Goal: Task Accomplishment & Management: Use online tool/utility

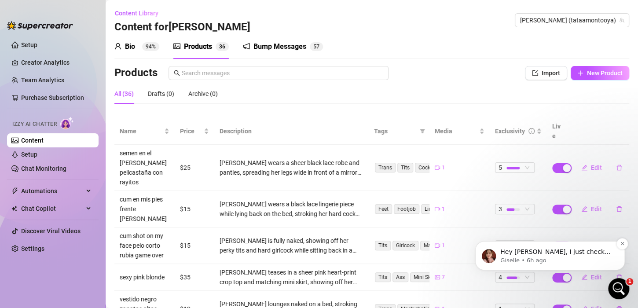
click at [534, 257] on p "Giselle • 6h ago" at bounding box center [558, 261] width 114 height 8
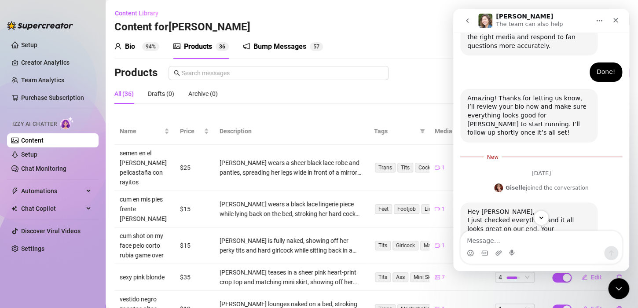
scroll to position [1, 0]
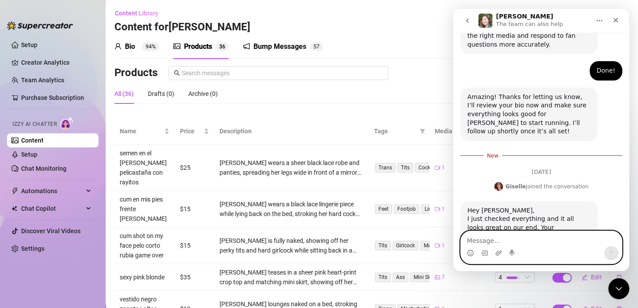
click at [532, 232] on textarea "Message…" at bounding box center [541, 238] width 161 height 15
type textarea "[PERSON_NAME] so much"
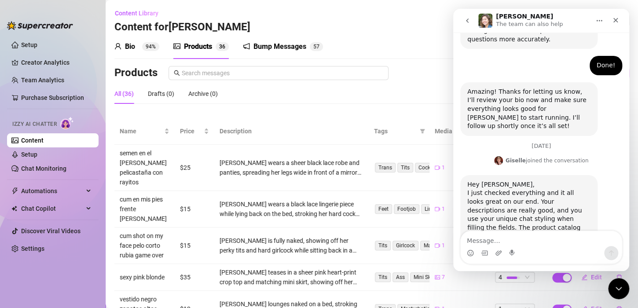
click at [545, 249] on div "Intercom messenger" at bounding box center [541, 253] width 161 height 14
click at [525, 238] on textarea "Message…" at bounding box center [541, 238] width 161 height 15
click at [532, 236] on textarea "Message…" at bounding box center [541, 238] width 161 height 15
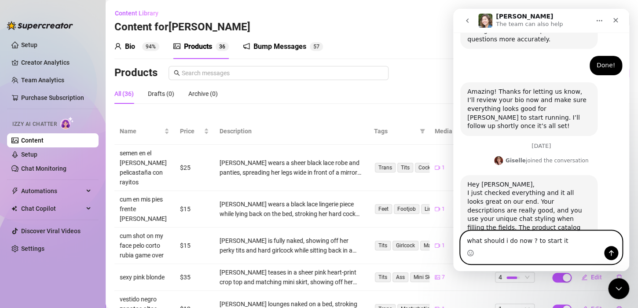
type textarea "what should i do now ? to start it ?"
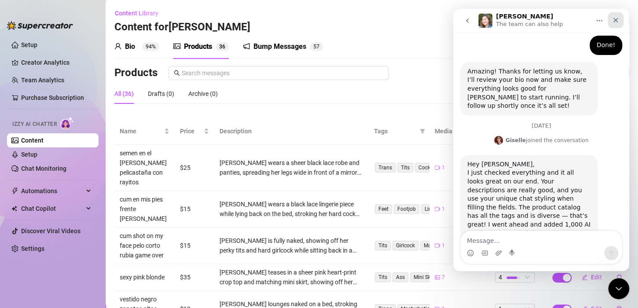
drag, startPoint x: 617, startPoint y: 22, endPoint x: 1061, endPoint y: 33, distance: 444.4
click at [617, 22] on icon "Close" at bounding box center [616, 20] width 5 height 5
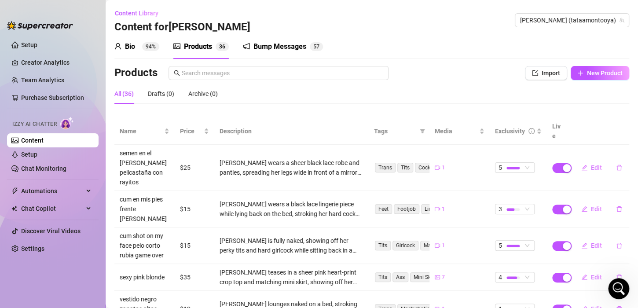
click at [216, 52] on div "Products 3 6" at bounding box center [200, 46] width 55 height 25
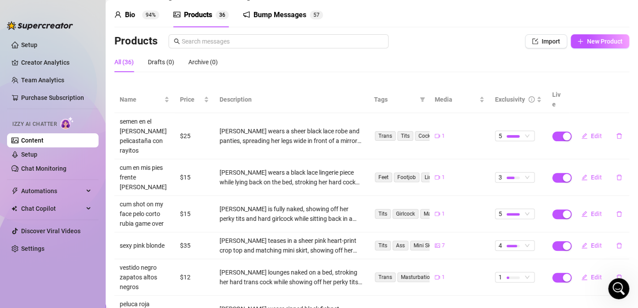
scroll to position [0, 0]
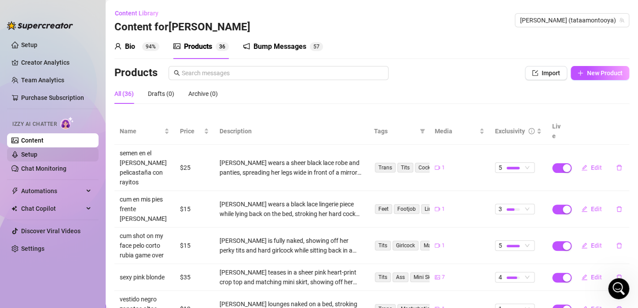
click at [37, 154] on link "Setup" at bounding box center [29, 154] width 16 height 7
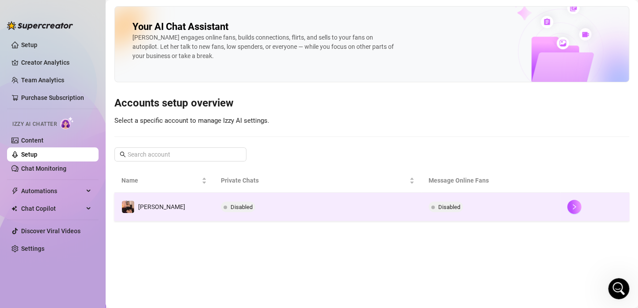
click at [224, 206] on span at bounding box center [226, 208] width 4 height 4
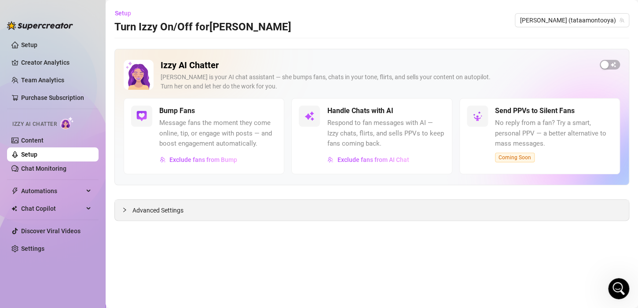
drag, startPoint x: 209, startPoint y: 208, endPoint x: 190, endPoint y: 210, distance: 18.7
click at [205, 209] on div "Advanced Settings" at bounding box center [372, 210] width 514 height 21
click at [181, 210] on span "Advanced Settings" at bounding box center [158, 211] width 51 height 10
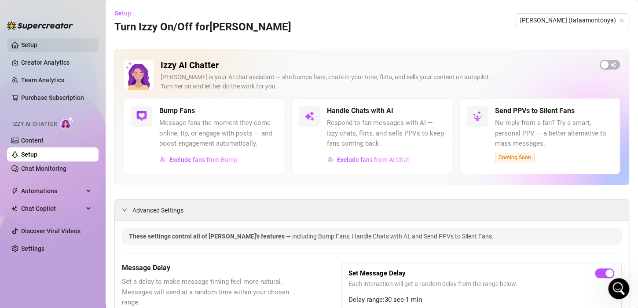
click at [37, 46] on link "Setup" at bounding box center [29, 44] width 16 height 7
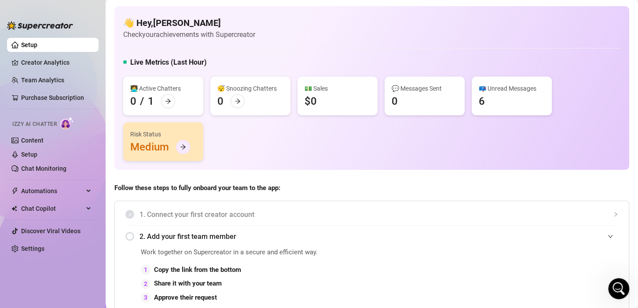
click at [184, 144] on icon "arrow-right" at bounding box center [183, 147] width 6 height 6
click at [181, 147] on icon "arrow-right" at bounding box center [183, 147] width 6 height 6
click at [57, 212] on span "Chat Copilot" at bounding box center [52, 209] width 63 height 14
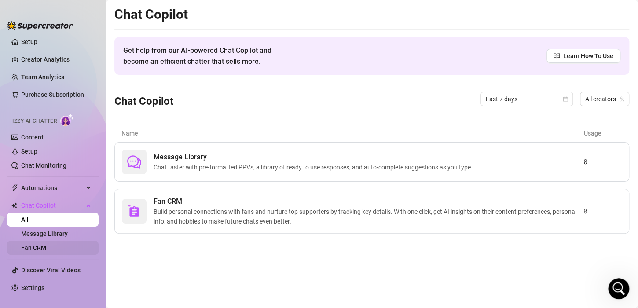
scroll to position [4, 0]
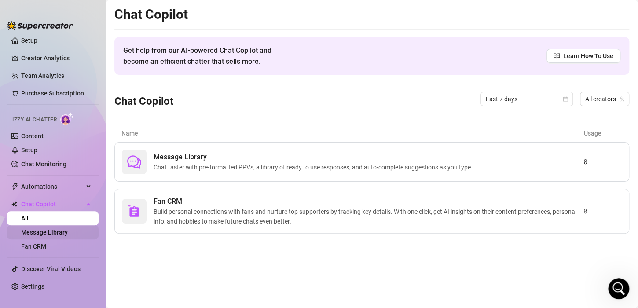
click at [54, 230] on link "Message Library" at bounding box center [44, 232] width 47 height 7
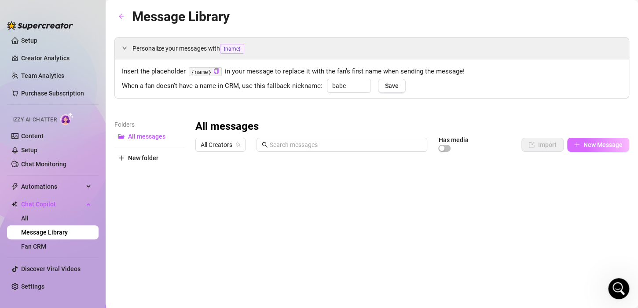
click at [610, 149] on button "New Message" at bounding box center [598, 145] width 62 height 14
type textarea "Type your message here..."
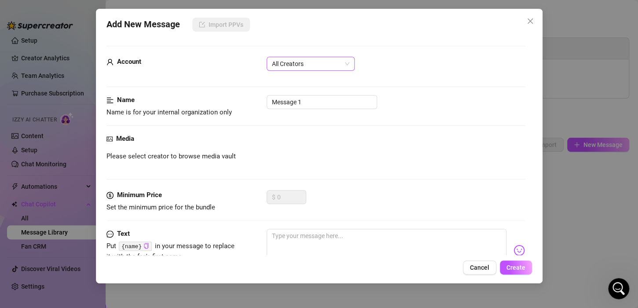
click at [304, 66] on span "All Creators" at bounding box center [310, 63] width 77 height 13
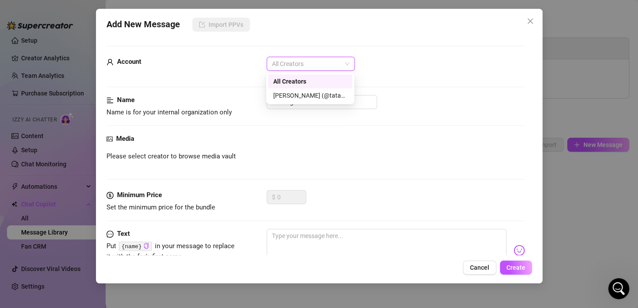
drag, startPoint x: 460, startPoint y: 41, endPoint x: 447, endPoint y: 48, distance: 14.8
click at [460, 41] on div "Account All Creators Name Name is for your internal organization only Message 1…" at bounding box center [320, 145] width 426 height 220
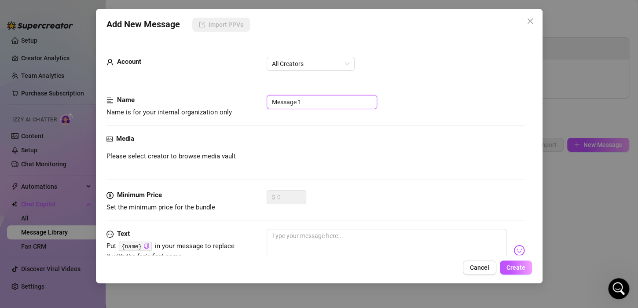
click at [336, 103] on input "Message 1" at bounding box center [322, 102] width 111 height 14
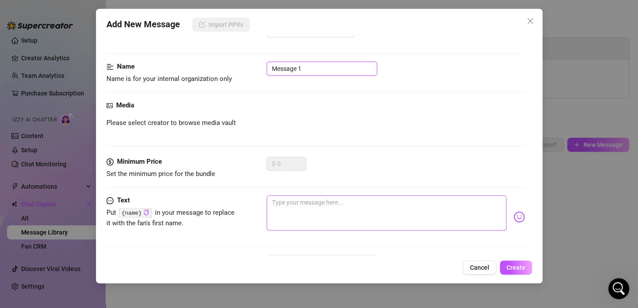
scroll to position [70, 0]
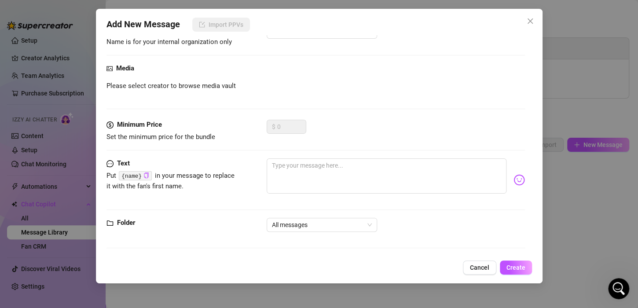
click at [545, 80] on div "Add New Message Import PPVs Account All Creators Name Name is for your internal…" at bounding box center [319, 154] width 638 height 308
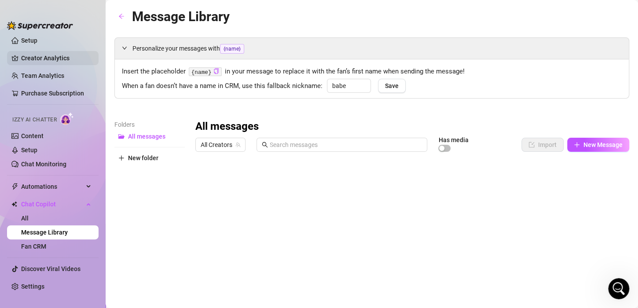
click at [51, 57] on link "Creator Analytics" at bounding box center [56, 58] width 70 height 14
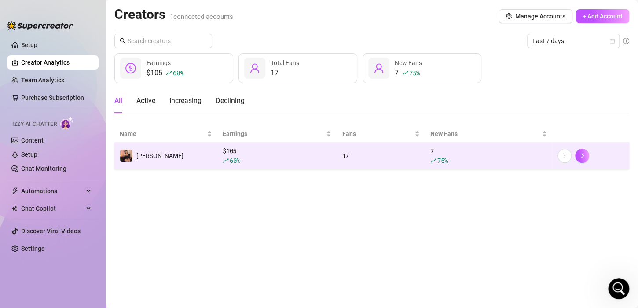
click at [498, 159] on div "75 %" at bounding box center [489, 161] width 116 height 10
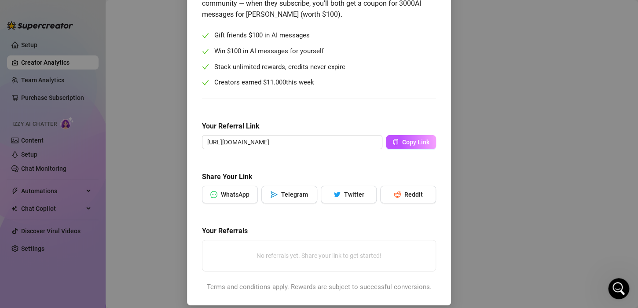
scroll to position [92, 0]
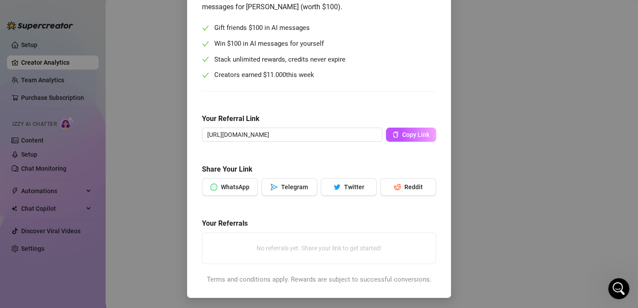
click at [503, 198] on div "Give $100, Earn $100 Help us spread the message! Share your referral link with …" at bounding box center [319, 154] width 638 height 308
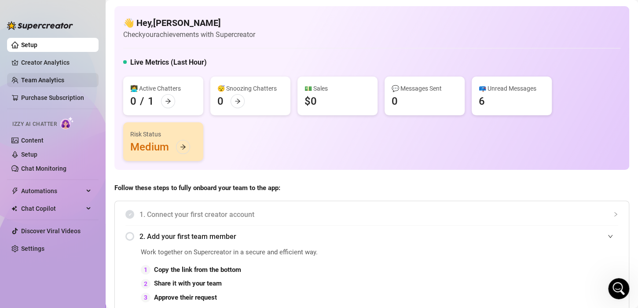
click at [44, 77] on link "Team Analytics" at bounding box center [42, 80] width 43 height 7
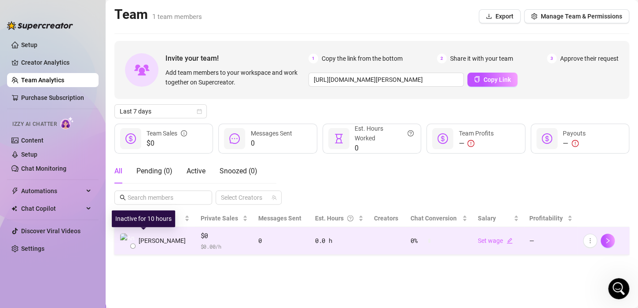
click at [134, 244] on div at bounding box center [132, 245] width 5 height 5
click at [133, 247] on div at bounding box center [132, 245] width 5 height 5
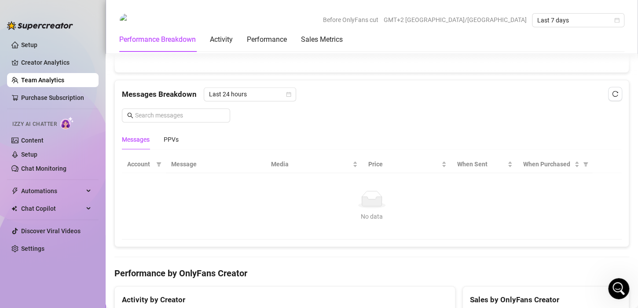
scroll to position [572, 0]
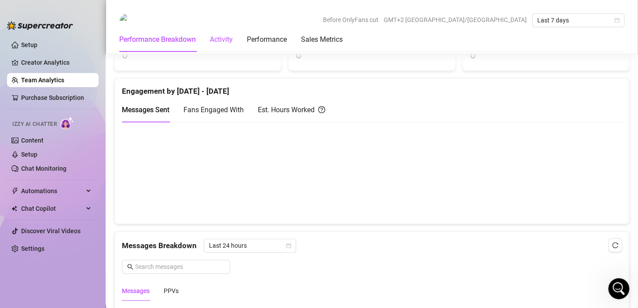
click at [225, 44] on div "Activity" at bounding box center [221, 39] width 23 height 11
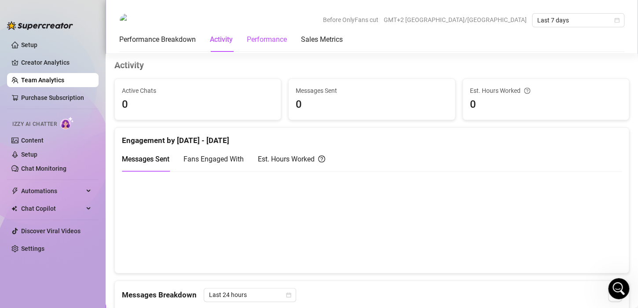
click at [266, 35] on div "Performance" at bounding box center [267, 39] width 40 height 11
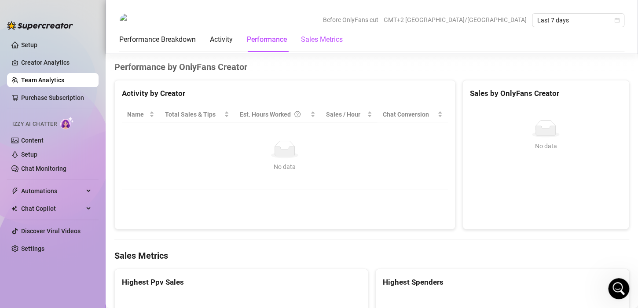
click at [322, 37] on Metrics "Sales Metrics" at bounding box center [322, 39] width 42 height 11
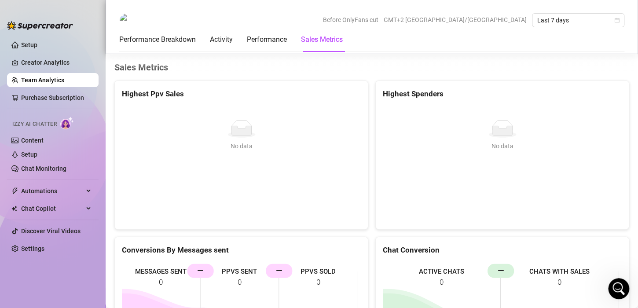
scroll to position [943, 0]
click at [616, 290] on icon "Open Intercom Messenger" at bounding box center [618, 287] width 15 height 15
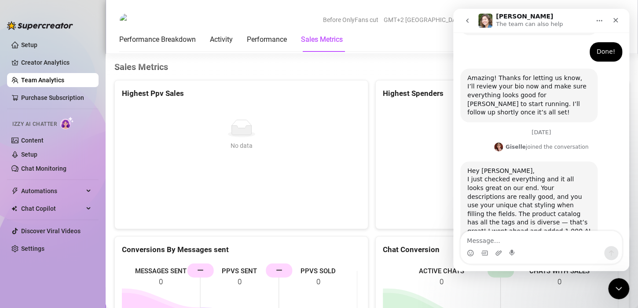
scroll to position [782, 0]
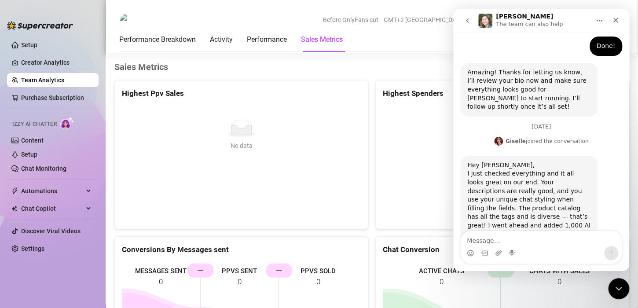
click at [469, 25] on button "go back" at bounding box center [467, 20] width 17 height 17
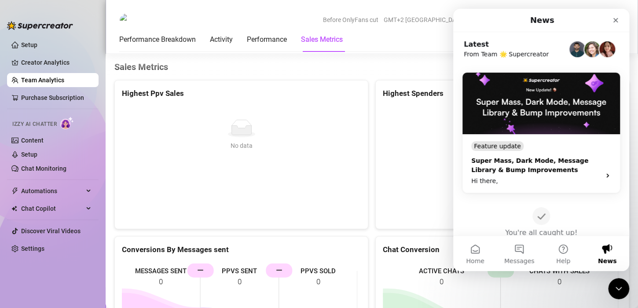
scroll to position [0, 0]
click at [520, 258] on span "Messages" at bounding box center [520, 261] width 30 height 6
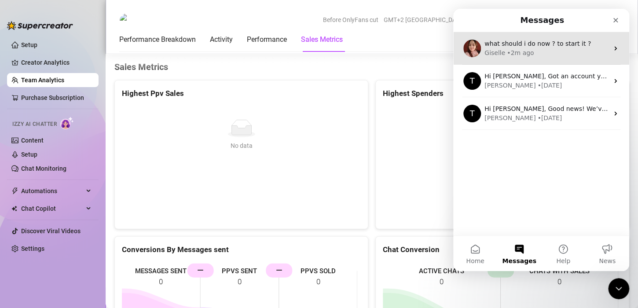
click at [527, 43] on span "what should i do now ? to start it ?" at bounding box center [538, 43] width 107 height 7
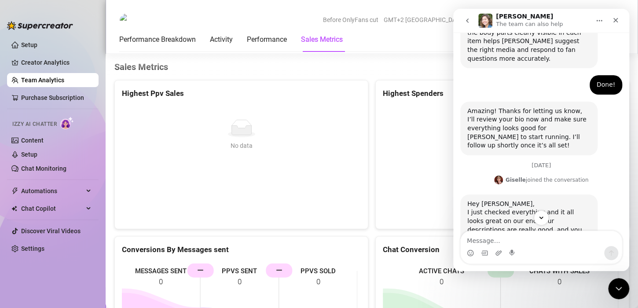
scroll to position [782, 0]
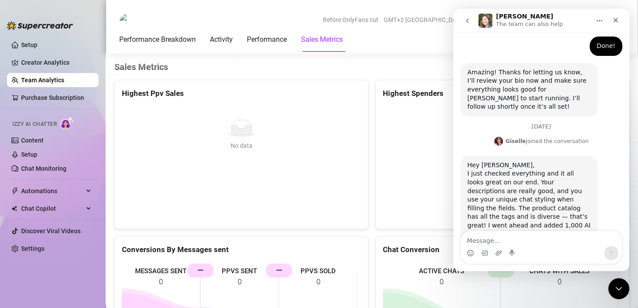
click at [557, 243] on textarea "Message…" at bounding box center [541, 238] width 161 height 15
click at [506, 161] on div "Hey [PERSON_NAME], I just checked everything and it all looks great on our end.…" at bounding box center [529, 208] width 123 height 95
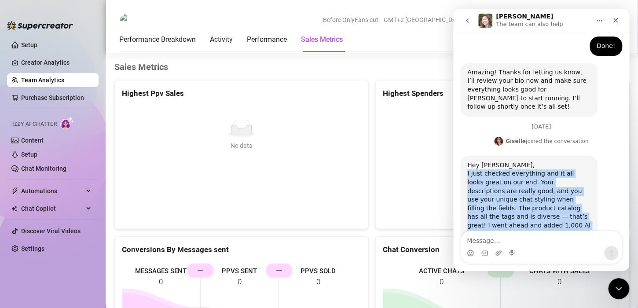
click at [506, 161] on div "Hey [PERSON_NAME], I just checked everything and it all looks great on our end.…" at bounding box center [529, 208] width 123 height 95
copy div "I just checked everything and it all looks great on our end. Your descriptions …"
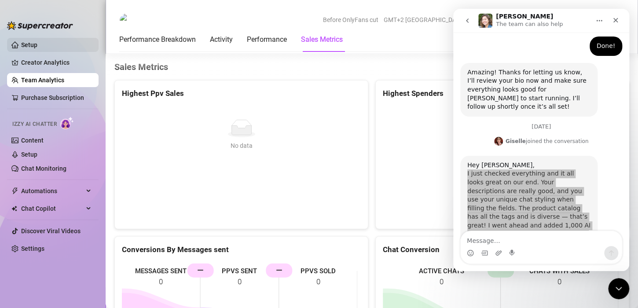
click at [35, 41] on link "Setup" at bounding box center [29, 44] width 16 height 7
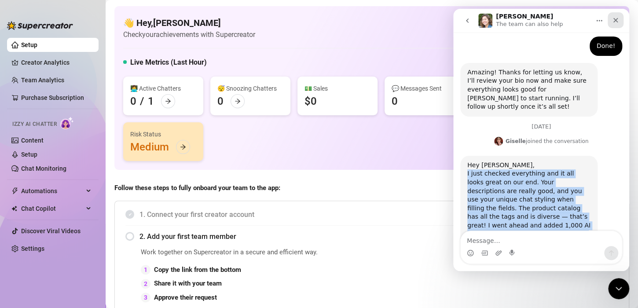
click at [610, 22] on div "Close" at bounding box center [616, 20] width 16 height 16
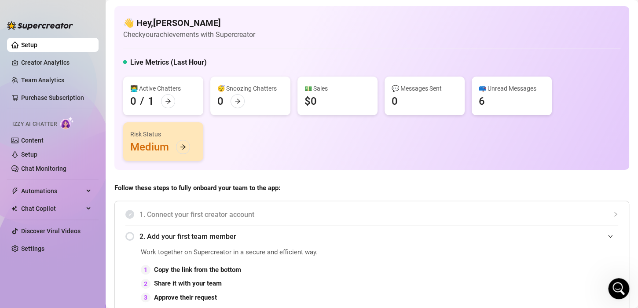
click at [177, 64] on h5 "Live Metrics (Last Hour)" at bounding box center [168, 62] width 77 height 11
click at [153, 63] on h5 "Live Metrics (Last Hour)" at bounding box center [168, 62] width 77 height 11
click at [186, 30] on article "Check your achievements with Supercreator" at bounding box center [189, 34] width 132 height 11
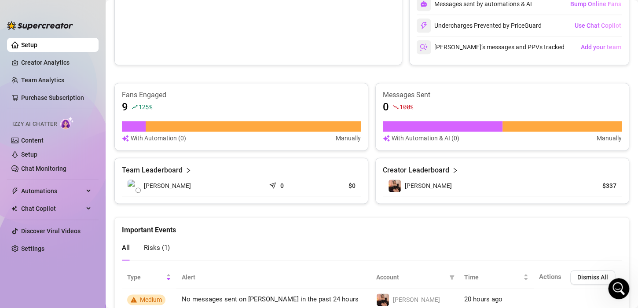
scroll to position [512, 0]
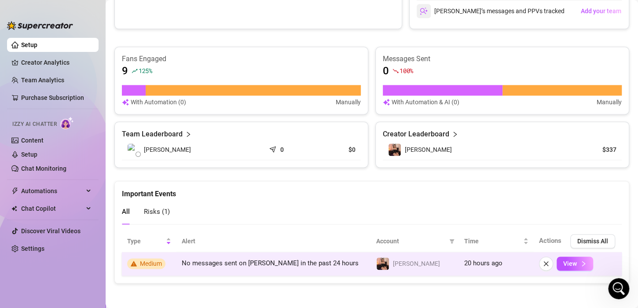
click at [459, 272] on td "20 hours ago" at bounding box center [496, 264] width 75 height 24
click at [473, 265] on span "20 hours ago" at bounding box center [483, 263] width 38 height 8
click at [570, 263] on button "View" at bounding box center [575, 264] width 37 height 14
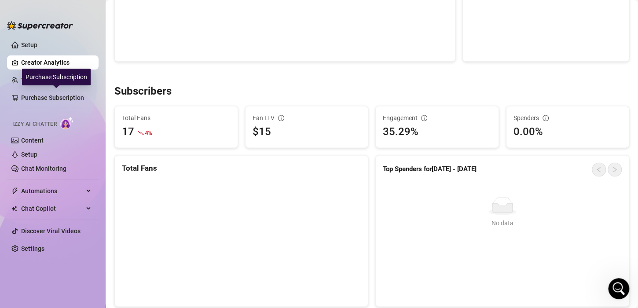
click at [46, 85] on div "Purchase Subscription" at bounding box center [56, 77] width 69 height 17
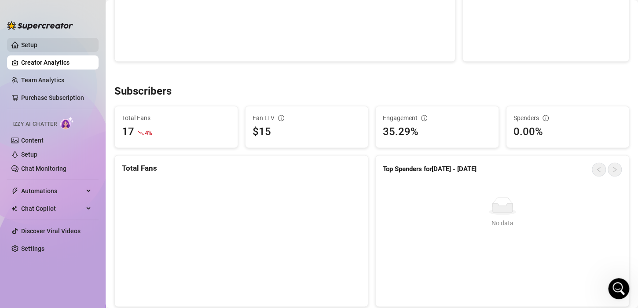
click at [37, 44] on link "Setup" at bounding box center [29, 44] width 16 height 7
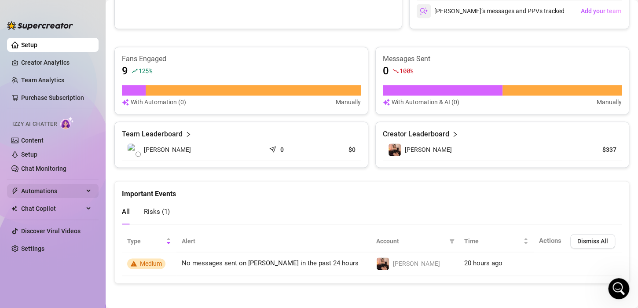
click at [61, 188] on span "Automations" at bounding box center [52, 191] width 63 height 14
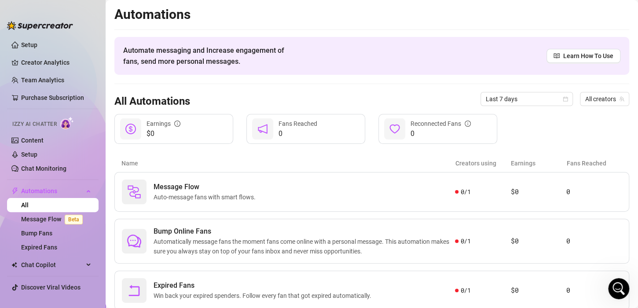
click at [46, 122] on span "Izzy AI Chatter" at bounding box center [34, 124] width 44 height 8
click at [29, 137] on link "Content" at bounding box center [32, 140] width 22 height 7
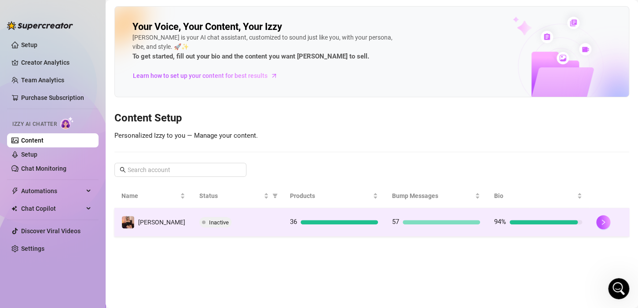
click at [202, 222] on span at bounding box center [204, 223] width 4 height 4
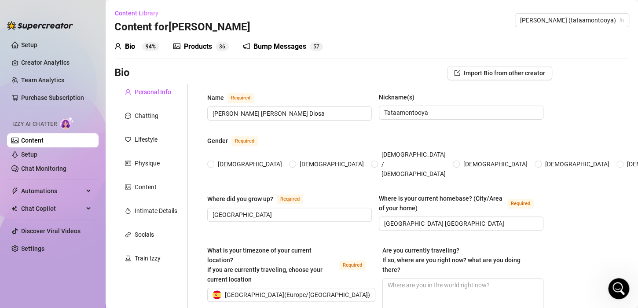
radio input "true"
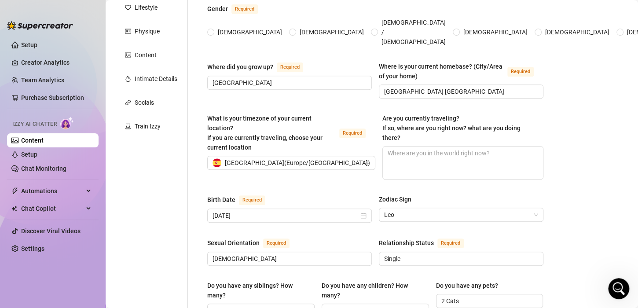
scroll to position [88, 0]
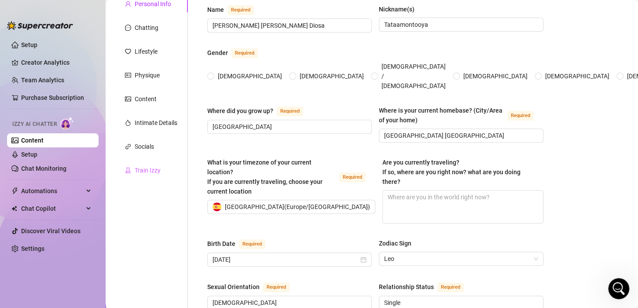
click at [158, 163] on div "Train Izzy" at bounding box center [151, 170] width 74 height 17
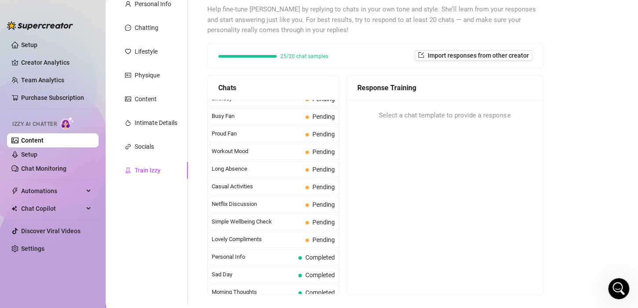
scroll to position [780, 0]
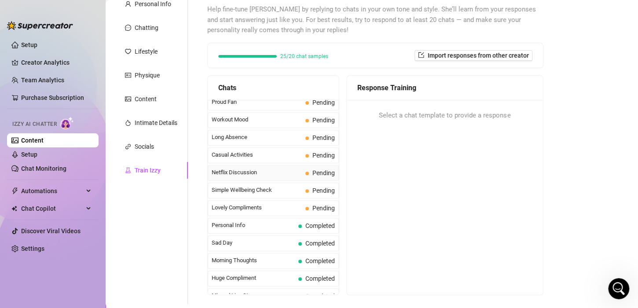
click at [313, 170] on span "Pending" at bounding box center [324, 173] width 22 height 7
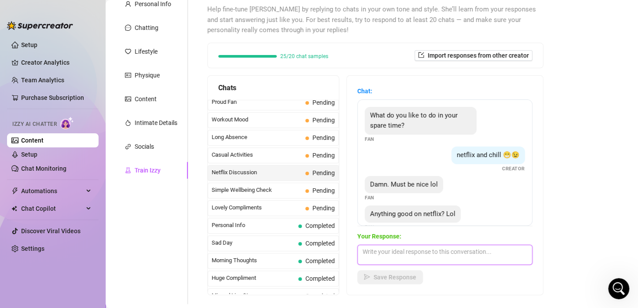
click at [418, 258] on textarea at bounding box center [444, 255] width 175 height 20
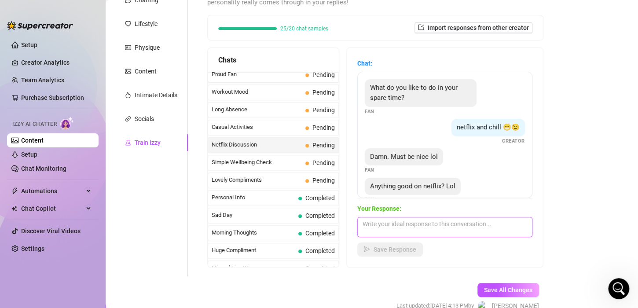
scroll to position [132, 0]
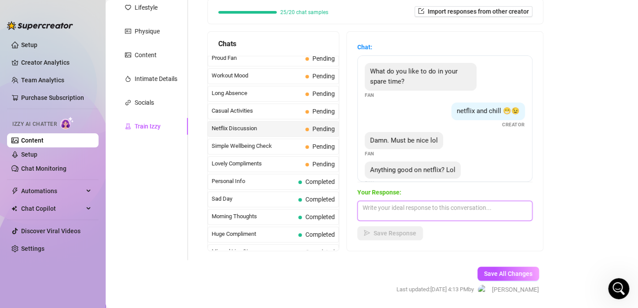
click at [398, 216] on textarea at bounding box center [444, 211] width 175 height 20
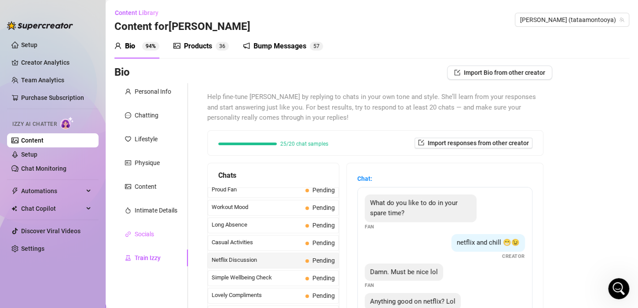
scroll to position [0, 0]
type textarea "yeah so man"
click at [155, 113] on div "Chatting" at bounding box center [147, 116] width 24 height 10
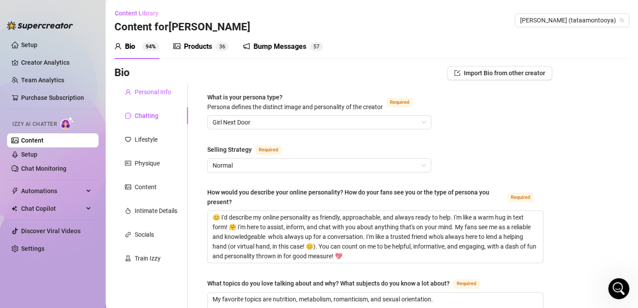
click at [157, 88] on div "Personal Info" at bounding box center [153, 92] width 37 height 10
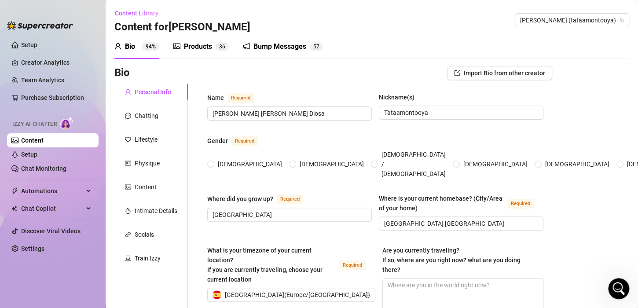
click at [186, 46] on div "Products" at bounding box center [198, 46] width 28 height 11
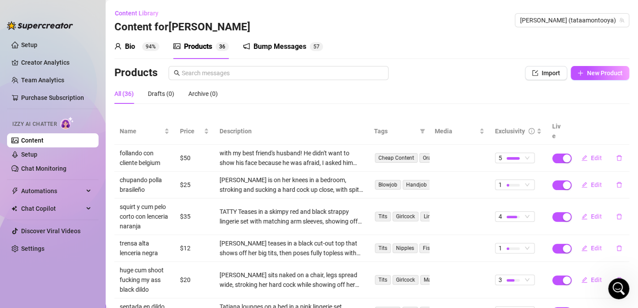
click at [247, 50] on icon "notification" at bounding box center [246, 46] width 7 height 7
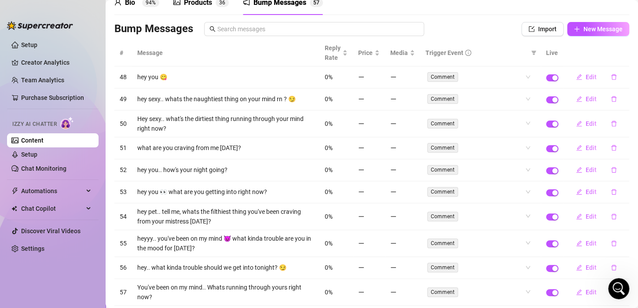
scroll to position [90, 0]
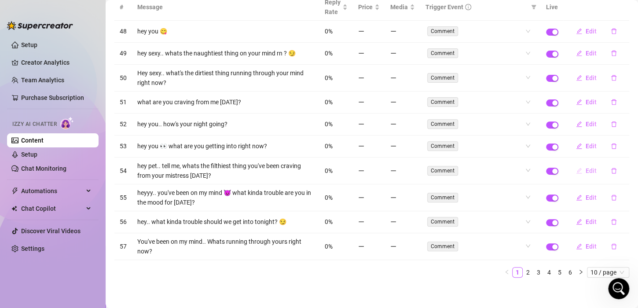
click at [586, 168] on span "Edit" at bounding box center [591, 170] width 11 height 7
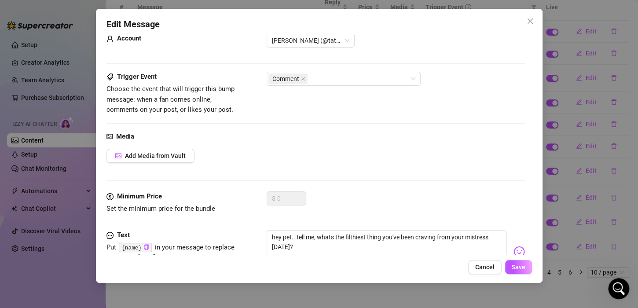
scroll to position [57, 0]
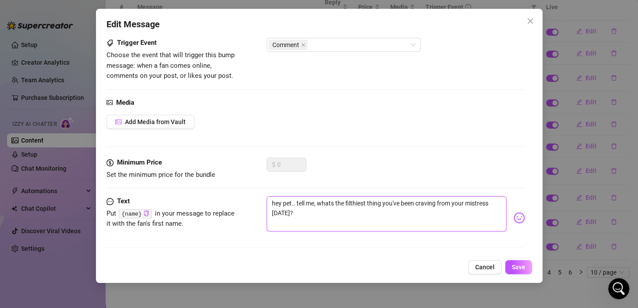
drag, startPoint x: 290, startPoint y: 202, endPoint x: 283, endPoint y: 200, distance: 7.3
click at [283, 200] on textarea "hey pet.. tell me, whats the filthiest thing you've been craving from your mist…" at bounding box center [387, 213] width 240 height 35
type textarea "hey at.. tell me, whats the filthiest thing you've been craving from your mistr…"
type textarea "hey amt.. tell me, whats the filthiest thing you've been craving from your mist…"
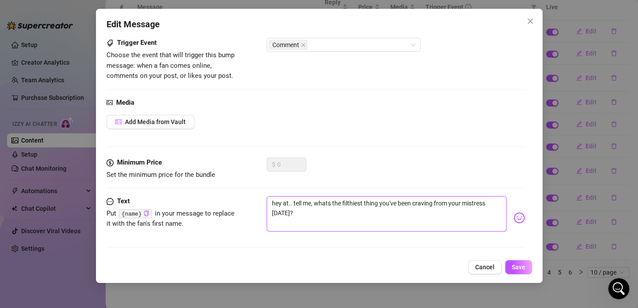
type textarea "hey amt.. tell me, whats the filthiest thing you've been craving from your mist…"
type textarea "hey amot.. tell me, whats the filthiest thing you've been craving from your mis…"
type textarea "hey amort.. tell me, whats the filthiest thing you've been craving from your mi…"
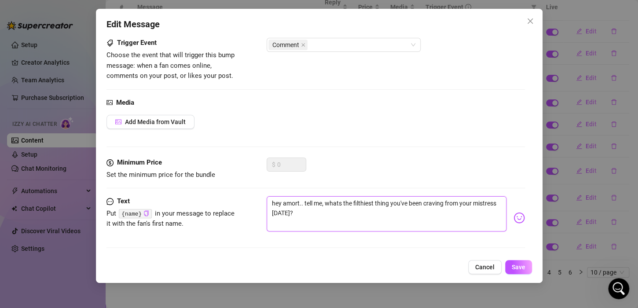
type textarea "hey amor.. tell me, whats the filthiest thing you've been craving from your mis…"
click at [516, 265] on span "Save" at bounding box center [519, 267] width 14 height 7
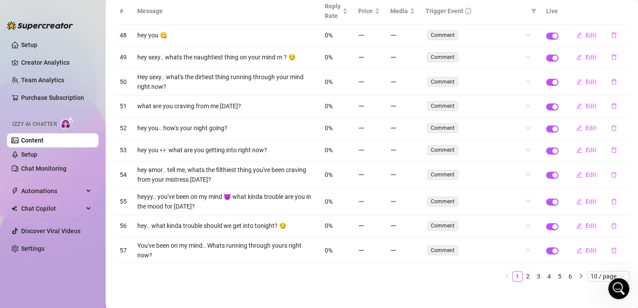
scroll to position [90, 0]
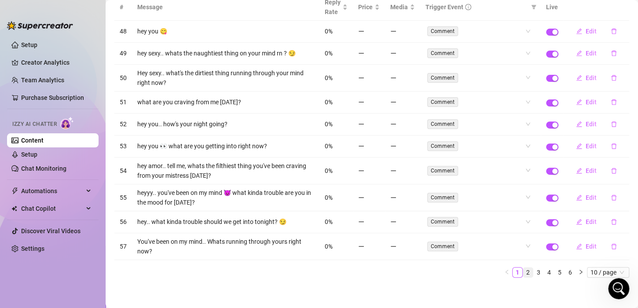
click at [523, 272] on link "2" at bounding box center [528, 273] width 10 height 10
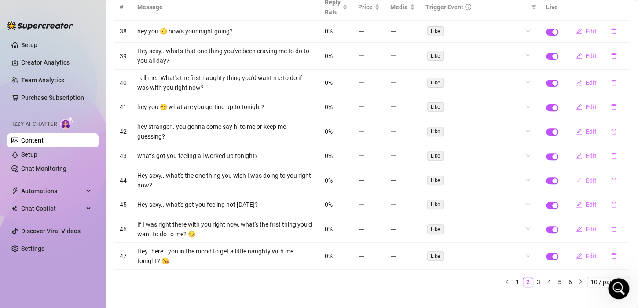
click at [576, 179] on button "Edit" at bounding box center [586, 180] width 35 height 14
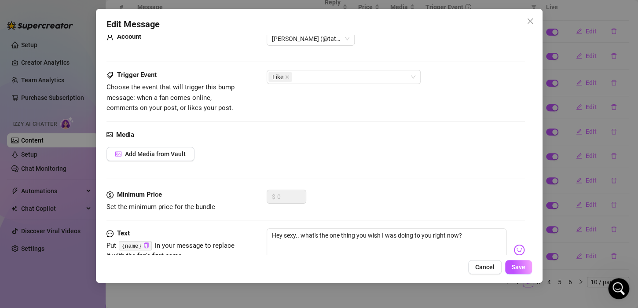
scroll to position [57, 0]
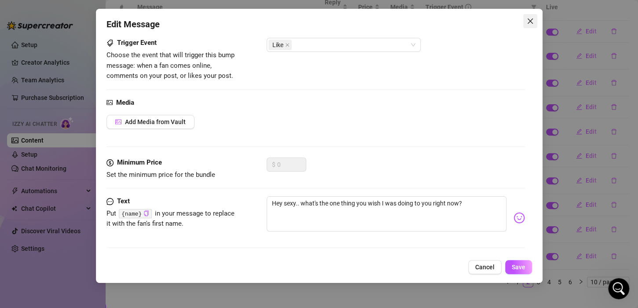
click at [534, 16] on button "Close" at bounding box center [530, 21] width 14 height 14
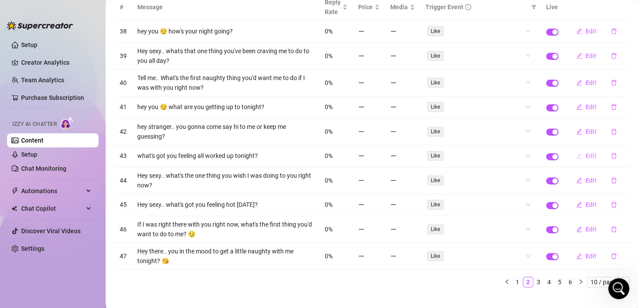
click at [586, 155] on span "Edit" at bounding box center [591, 155] width 11 height 7
type textarea "what's got you feeling all worked up tonight?"
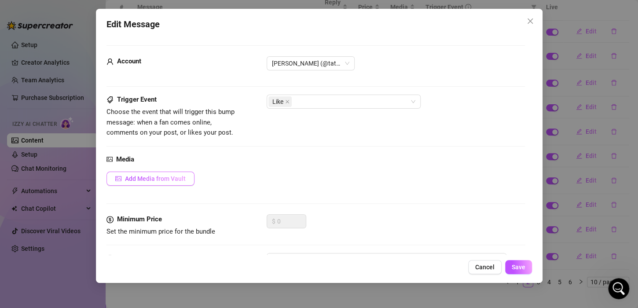
click at [182, 177] on span "Add Media from Vault" at bounding box center [155, 178] width 61 height 7
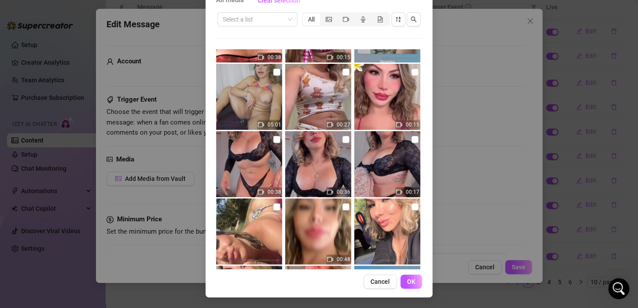
scroll to position [528, 0]
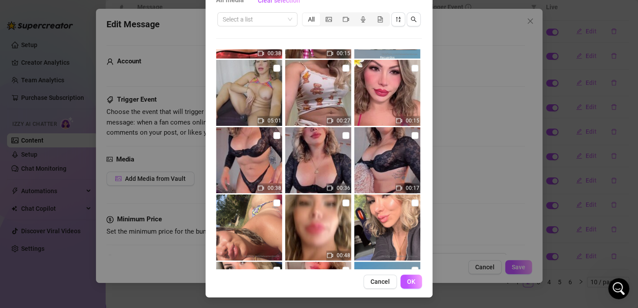
click at [380, 155] on img at bounding box center [387, 160] width 66 height 66
checkbox input "true"
click at [406, 276] on button "OK" at bounding box center [412, 282] width 22 height 14
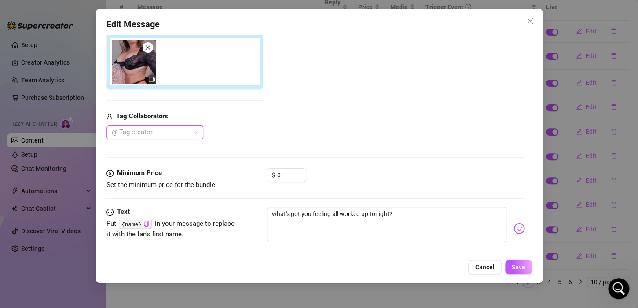
scroll to position [182, 0]
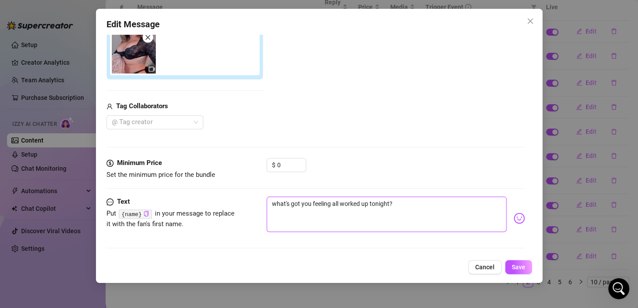
click at [405, 203] on textarea "what's got you feeling all worked up tonight?" at bounding box center [387, 214] width 240 height 35
click at [271, 206] on textarea "what's got you feeling all worked up tonight?" at bounding box center [387, 214] width 240 height 35
type textarea "iwhat's got you feeling all worked up tonight?"
type textarea "i what's got you feeling all worked up tonight?"
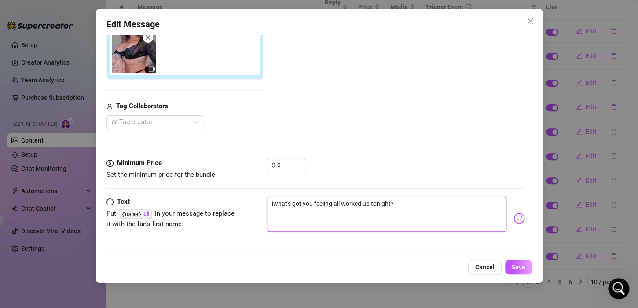
type textarea "i what's got you feeling all worked up tonight?"
type textarea "i fwhat's got you feeling all worked up tonight?"
type textarea "i fewhat's got you feeling all worked up tonight?"
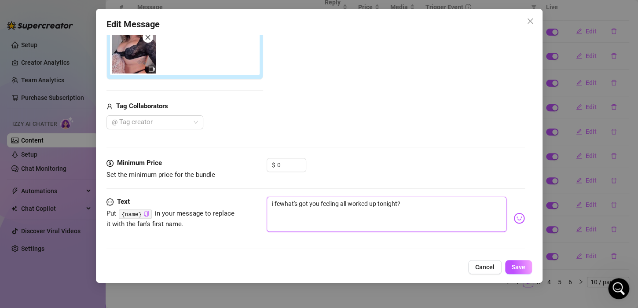
type textarea "i feewhat's got you feeling all worked up tonight?"
type textarea "i feelwhat's got you feeling all worked up tonight?"
type textarea "i feeliwhat's got you feeling all worked up tonight?"
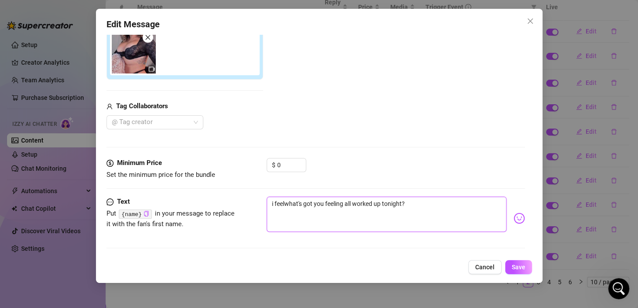
type textarea "i feeliwhat's got you feeling all worked up tonight?"
type textarea "i feelinwhat's got you feeling all worked up tonight?"
type textarea "i feelingwhat's got you feeling all worked up tonight?"
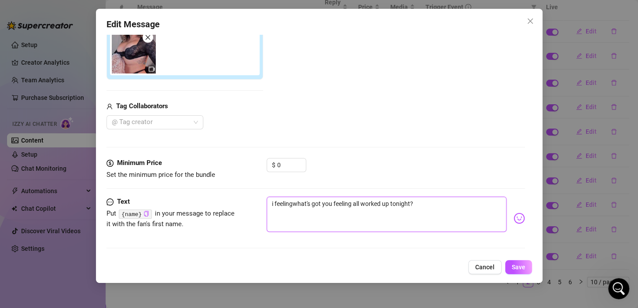
type textarea "i feeling what's got you feeling all worked up tonight?"
type textarea "i feeling swhat's got you feeling all worked up tonight?"
type textarea "i feeling [PERSON_NAME]'s got you feeling all worked up tonight?"
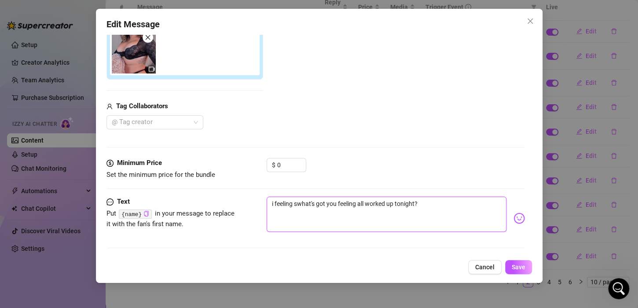
type textarea "i feeling [PERSON_NAME]'s got you feeling all worked up tonight?"
type textarea "i feeling so what's got you feeling all worked up tonight?"
type textarea "i feeling so swhat's got you feeling all worked up tonight?"
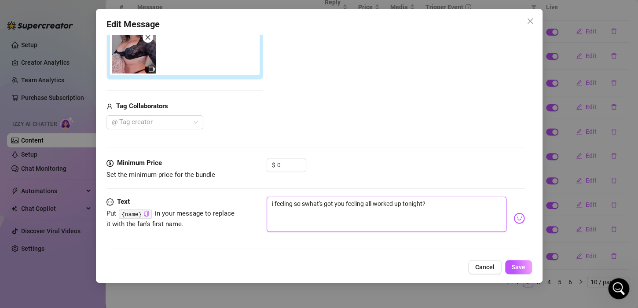
type textarea "i feeling so [PERSON_NAME]'s got you feeling all worked up tonight?"
type textarea "i feeling so sexwhat's got you feeling all worked up tonight?"
type textarea "i feeling so sexywhat's got you feeling all worked up tonight?"
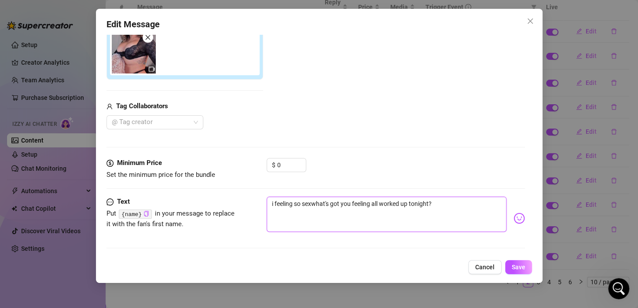
type textarea "i feeling so sexywhat's got you feeling all worked up tonight?"
type textarea "i feeling so sexy what's got you feeling all worked up tonight?"
type textarea "i feeling so sexy twhat's got you feeling all worked up tonight?"
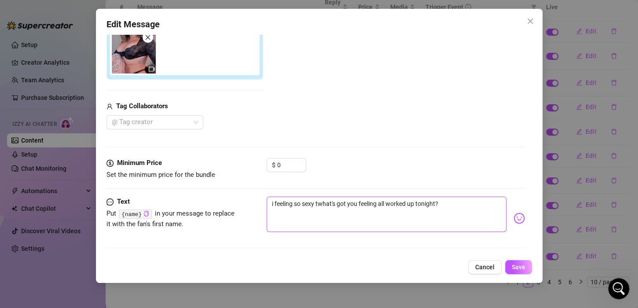
type textarea "i feeling so sexy what's got you feeling all worked up tonight?"
type textarea "i feeling so sexy rwhat's got you feeling all worked up tonight?"
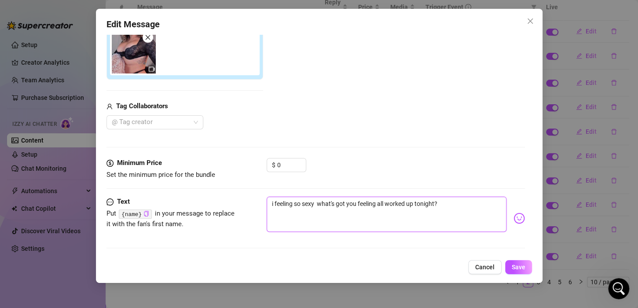
type textarea "i feeling so sexy rwhat's got you feeling all worked up tonight?"
type textarea "i feeling so sexy [PERSON_NAME]'s got you feeling all worked up tonight?"
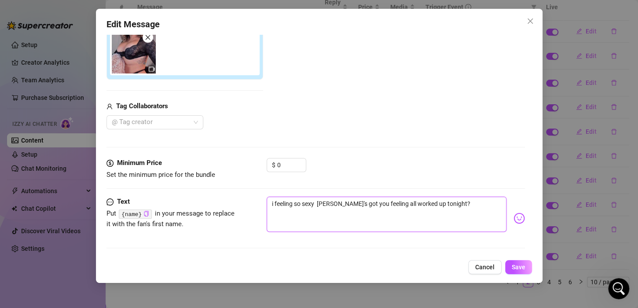
type textarea "i feeling so sexy righwhat's got you feeling all worked up tonight?"
type textarea "i feeling so sexy rightwhat's got you feeling all worked up tonight?"
type textarea "i feeling so sexy right what's got you feeling all worked up tonight?"
type textarea "i feeling so sexy right nwhat's got you feeling all worked up tonight?"
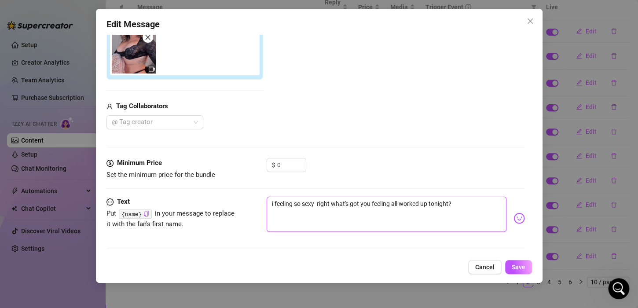
type textarea "i feeling so sexy right nwhat's got you feeling all worked up tonight?"
type textarea "i feeling so sexy right nowhat's got you feeling all worked up tonight?"
type textarea "i feeling so sexy right nowwhat's got you feeling all worked up tonight?"
type textarea "i feeling so sexy right now what's got you feeling all worked up tonight?"
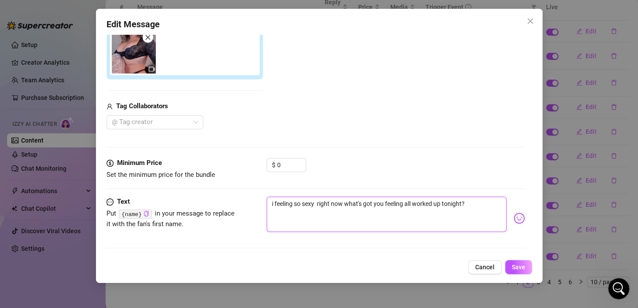
type textarea "i feeling so sexy right now !what's got you feeling all worked up tonight?"
type textarea "i feeling so sexy right now ! what's got you feeling all worked up tonight?"
click at [383, 200] on textarea "i feeling so sexy right now ! what's got you feeling all worked up tonight?" at bounding box center [387, 214] width 240 height 35
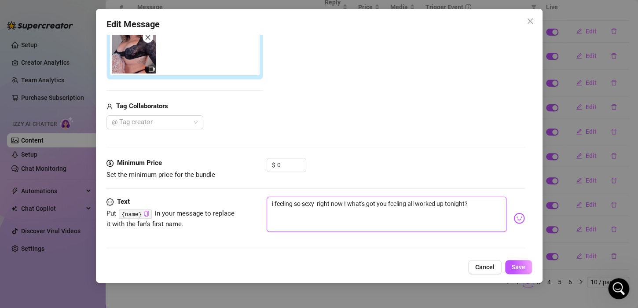
click at [383, 200] on textarea "i feeling so sexy right now ! what's got you feeling all worked up tonight?" at bounding box center [387, 214] width 240 height 35
type textarea "i feeling so sexy right now ! what's got you feeling all worked up tonight?"
click at [357, 217] on textarea "i feeling so sexy right now ! what's got you feeling all worked up tonight?" at bounding box center [387, 214] width 240 height 35
drag, startPoint x: 466, startPoint y: 203, endPoint x: 347, endPoint y: 200, distance: 119.3
click at [347, 200] on textarea "i feeling so sexy right now ! what's got you feeling all worked up tonight?" at bounding box center [387, 214] width 240 height 35
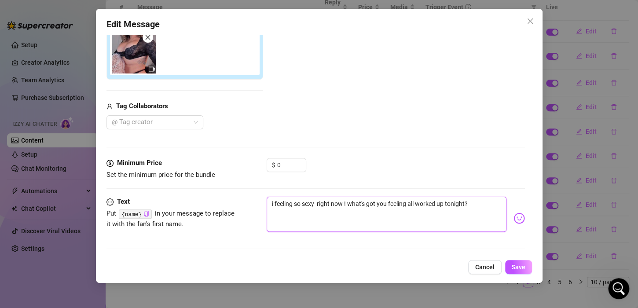
type textarea "i feeling so sexy right now !?"
click at [380, 206] on textarea "i feeling so sexy right now !?" at bounding box center [387, 214] width 240 height 35
drag, startPoint x: 380, startPoint y: 206, endPoint x: 363, endPoint y: 203, distance: 17.5
click at [363, 203] on textarea "i feeling so sexy right now !?" at bounding box center [387, 214] width 240 height 35
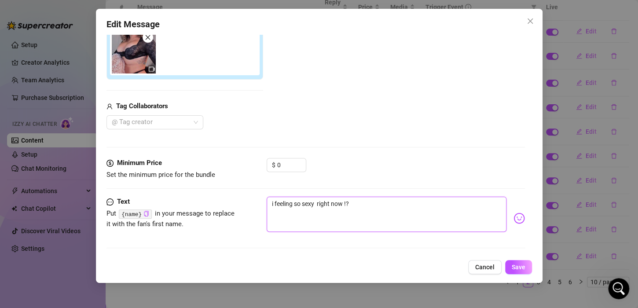
type textarea "i feeling so sexy right now !"
paste textarea "What would you like to do to me if you find me this way in your room?"
type textarea "i feeling so sexy right now !What would you like to do to me if you find me thi…"
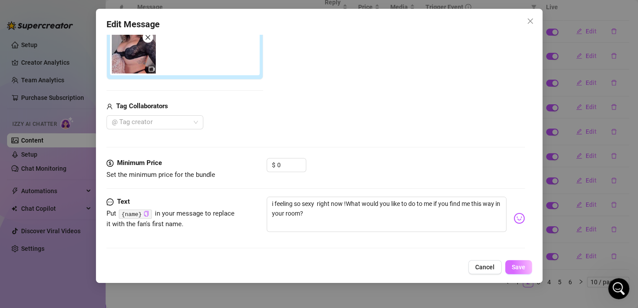
click at [516, 269] on span "Save" at bounding box center [519, 267] width 14 height 7
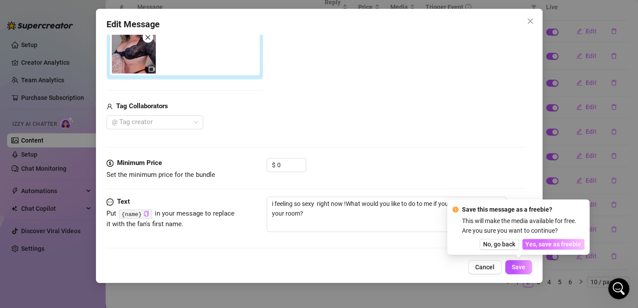
click at [546, 245] on span "Yes, save as freebie" at bounding box center [554, 244] width 56 height 7
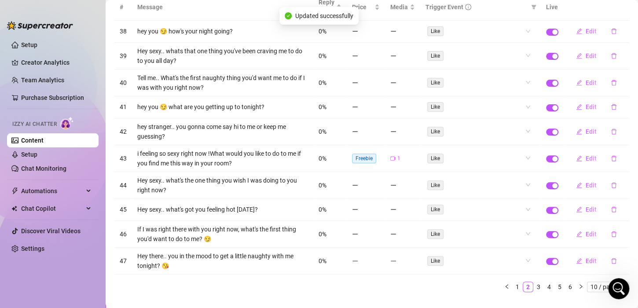
scroll to position [46, 0]
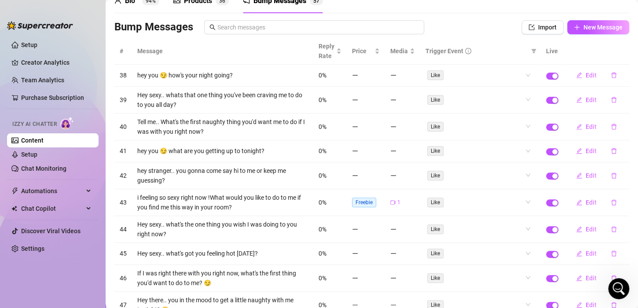
click at [428, 53] on span "Trigger Event" at bounding box center [445, 51] width 38 height 10
copy div "Trigger Event"
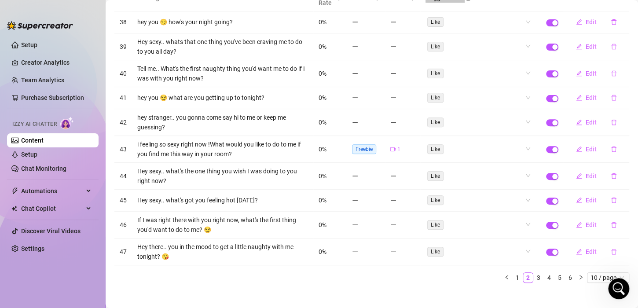
scroll to position [106, 0]
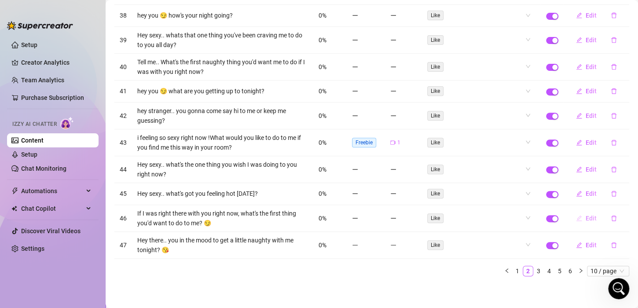
click at [586, 215] on span "Edit" at bounding box center [591, 218] width 11 height 7
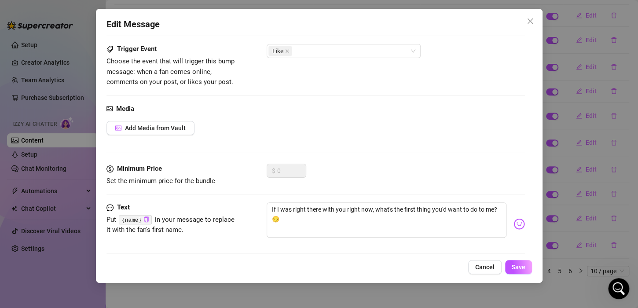
scroll to position [57, 0]
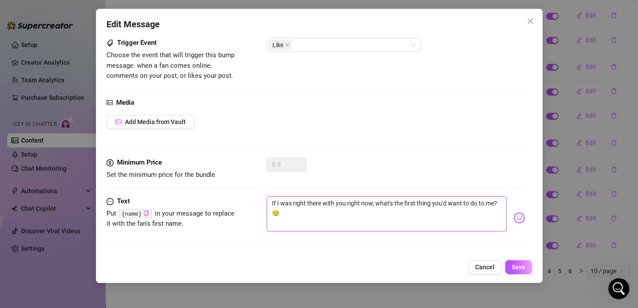
click at [281, 214] on textarea "If I was right there with you right now, what's the first thing you'd want to d…" at bounding box center [387, 213] width 240 height 35
type textarea "If I was right there with you right now, what's the first thing you'd want to d…"
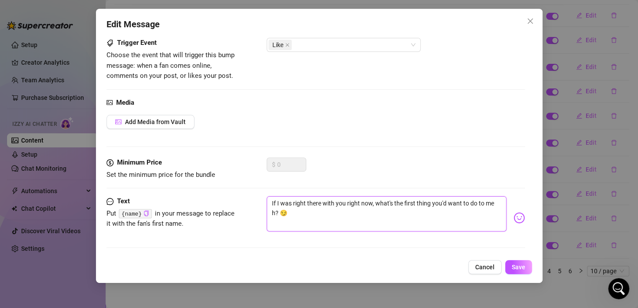
type textarea "If I was right there with you right now, what's the first thing you'd want to d…"
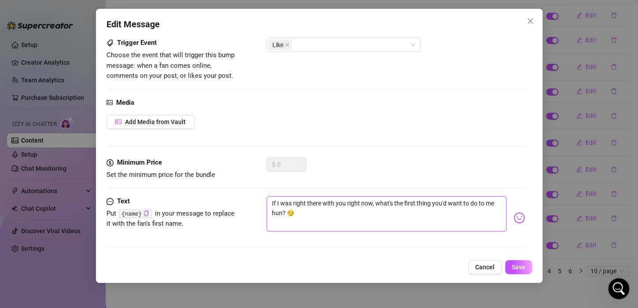
type textarea "If I was right there with you right now, what's the first thing you'd want to d…"
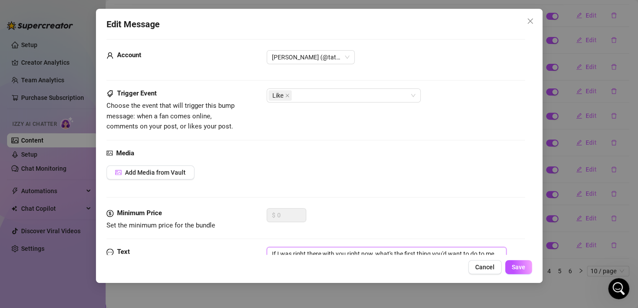
scroll to position [0, 0]
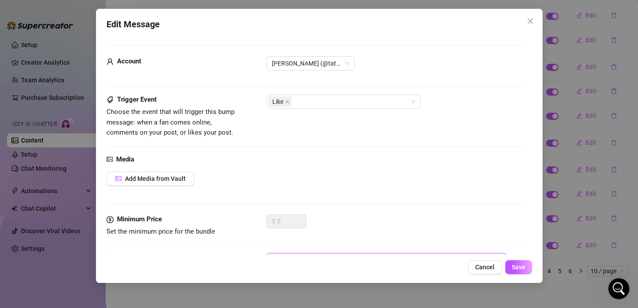
type textarea "If I was right there with you right now, what's the first thing you'd want to d…"
click at [144, 111] on span "Choose the event that will trigger this bump message: when a fan comes online, …" at bounding box center [171, 122] width 128 height 29
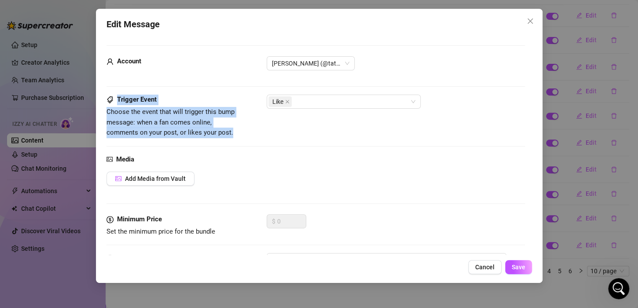
drag, startPoint x: 234, startPoint y: 132, endPoint x: 112, endPoint y: 99, distance: 126.2
click at [112, 99] on div "Trigger Event Choose the event that will trigger this bump message: when a fan …" at bounding box center [173, 116] width 132 height 43
copy div "Trigger Event Choose the event that will trigger this bump message: when a fan …"
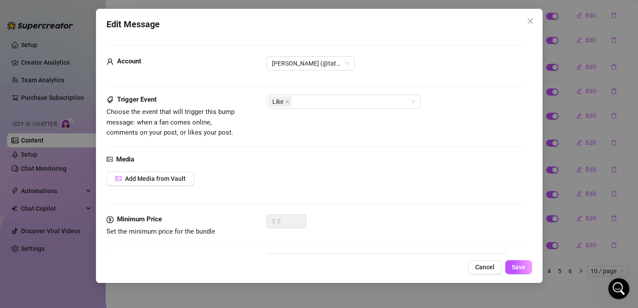
click at [336, 144] on div "Trigger Event Choose the event that will trigger this bump message: when a fan …" at bounding box center [316, 124] width 419 height 59
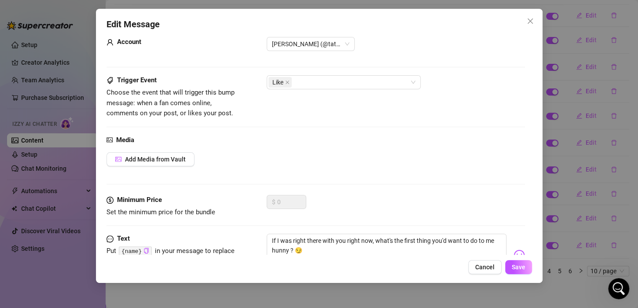
scroll to position [44, 0]
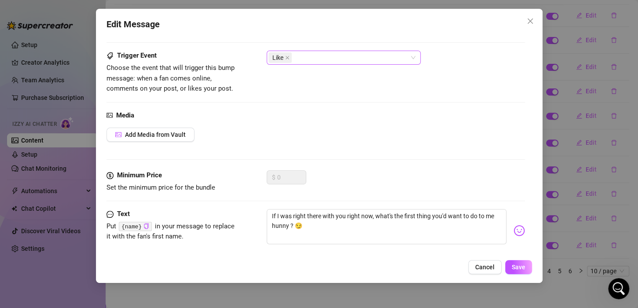
click at [317, 54] on div "Like" at bounding box center [339, 58] width 141 height 12
click at [234, 29] on div "Edit Message" at bounding box center [320, 25] width 426 height 14
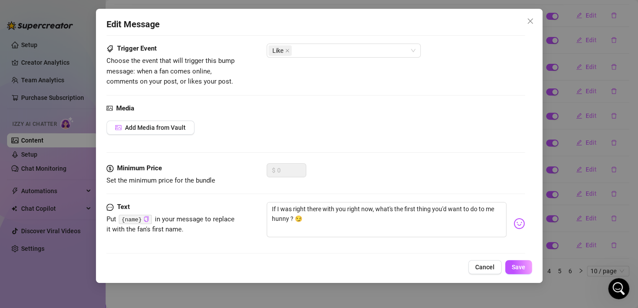
scroll to position [57, 0]
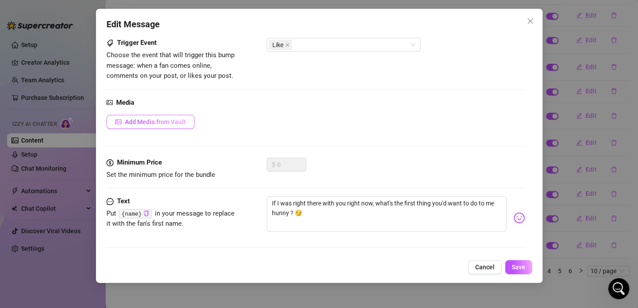
click at [175, 127] on button "Add Media from Vault" at bounding box center [151, 122] width 88 height 14
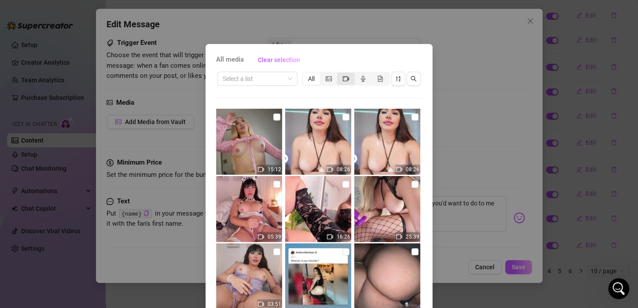
click at [345, 79] on div "segmented control" at bounding box center [345, 79] width 17 height 12
click at [339, 74] on input "segmented control" at bounding box center [339, 74] width 0 height 0
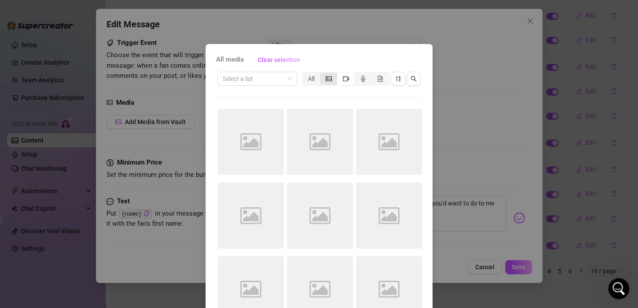
click at [326, 76] on icon "picture" at bounding box center [329, 79] width 6 height 6
click at [322, 74] on input "segmented control" at bounding box center [322, 74] width 0 height 0
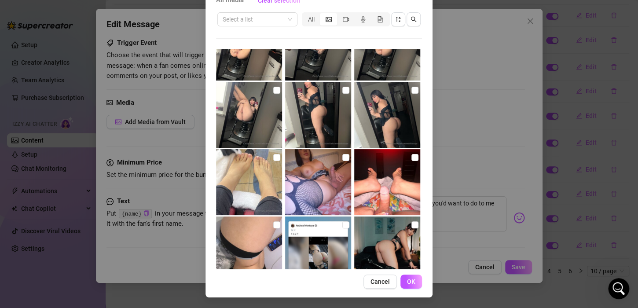
scroll to position [1717, 0]
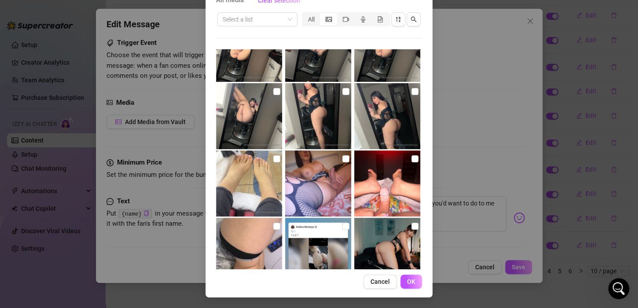
click at [392, 111] on img at bounding box center [387, 116] width 66 height 66
click at [396, 103] on img at bounding box center [387, 116] width 66 height 66
checkbox input "false"
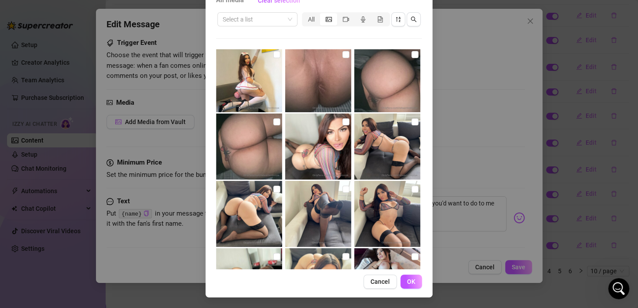
scroll to position [7337, 0]
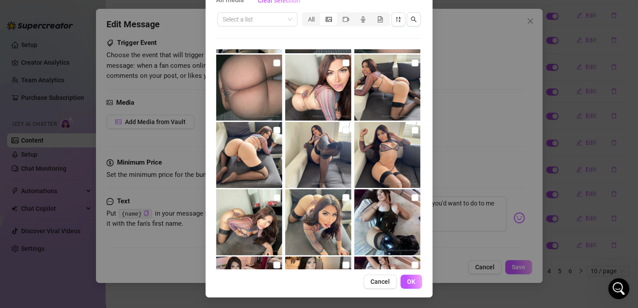
click at [333, 218] on img at bounding box center [318, 222] width 66 height 66
checkbox input "true"
click at [401, 279] on button "OK" at bounding box center [412, 282] width 22 height 14
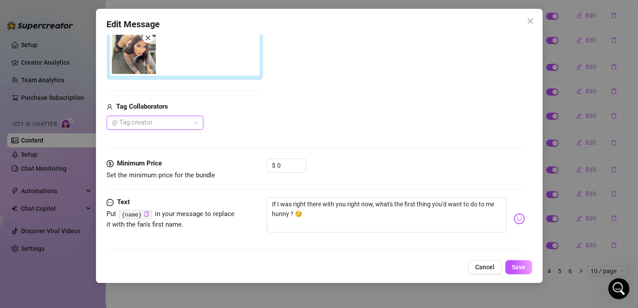
scroll to position [182, 0]
click at [514, 269] on span "Save" at bounding box center [519, 267] width 14 height 7
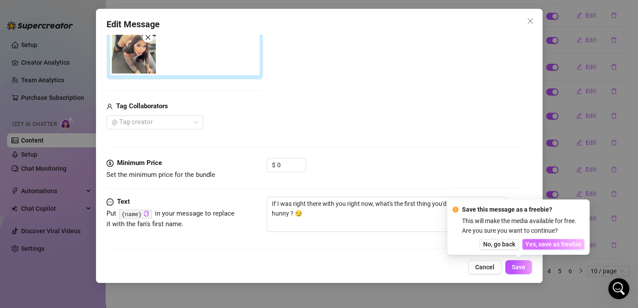
click at [537, 243] on span "Yes, save as freebie" at bounding box center [554, 244] width 56 height 7
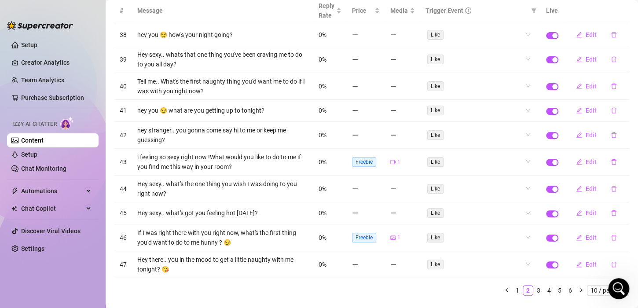
scroll to position [106, 0]
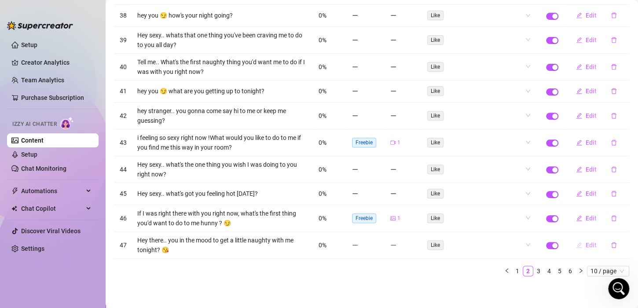
click at [586, 245] on span "Edit" at bounding box center [591, 245] width 11 height 7
type textarea "Hey there.. you in the mood to get a little naughty with me tonight? 😘"
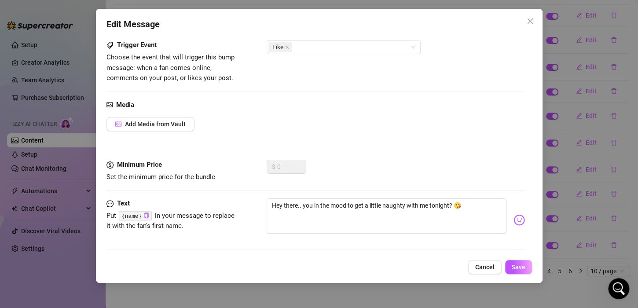
scroll to position [57, 0]
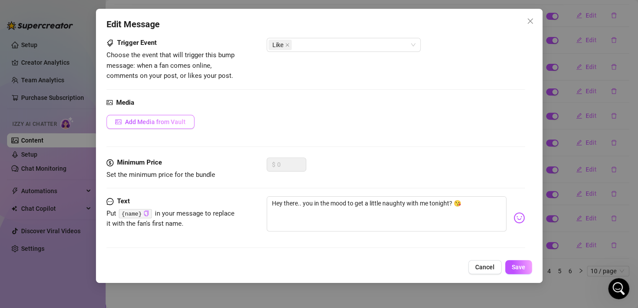
click at [169, 122] on span "Add Media from Vault" at bounding box center [155, 121] width 61 height 7
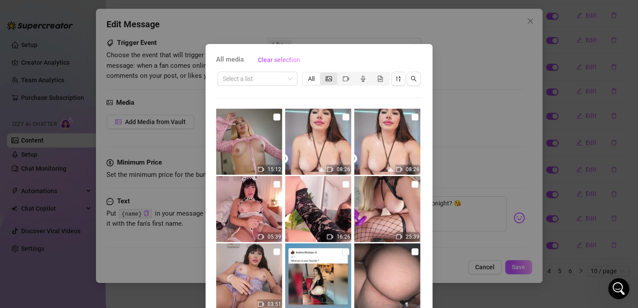
click at [326, 80] on icon "picture" at bounding box center [329, 79] width 6 height 6
click at [322, 74] on input "segmented control" at bounding box center [322, 74] width 0 height 0
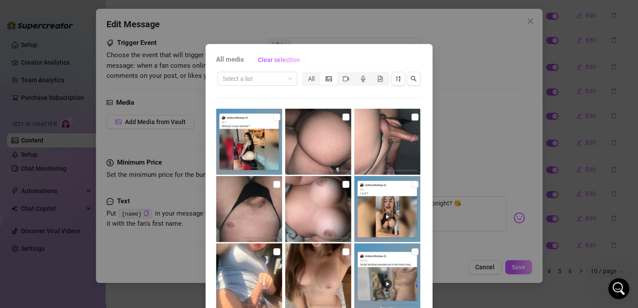
click at [472, 58] on div "All media Clear selection Select a list All Cancel OK" at bounding box center [319, 154] width 638 height 308
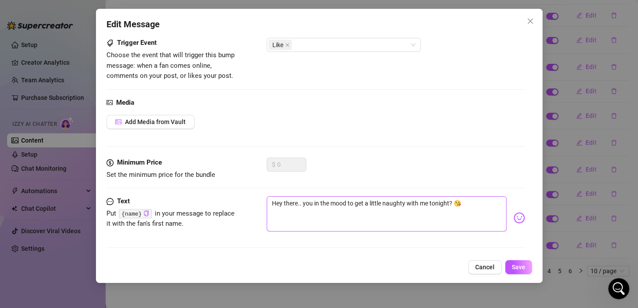
scroll to position [13, 0]
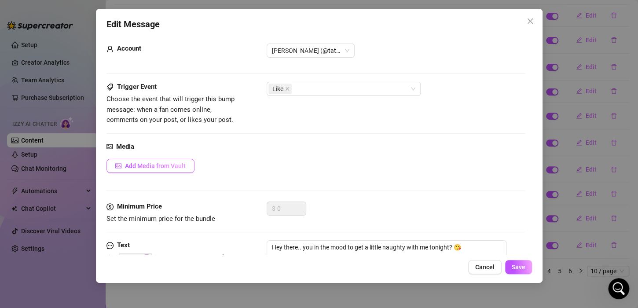
click at [160, 170] on button "Add Media from Vault" at bounding box center [151, 166] width 88 height 14
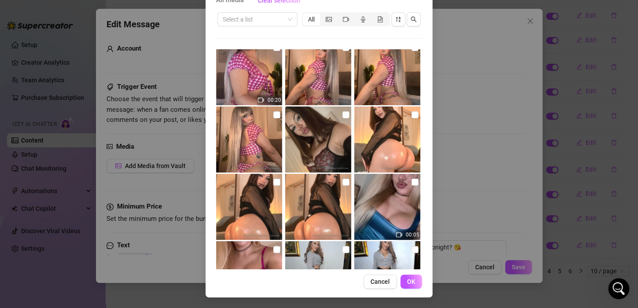
scroll to position [2256, 0]
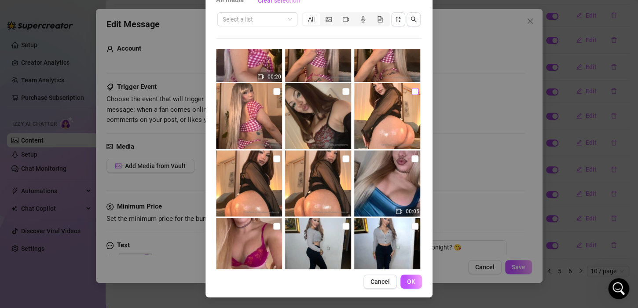
click at [412, 92] on input "checkbox" at bounding box center [415, 91] width 7 height 7
click at [412, 93] on input "checkbox" at bounding box center [415, 91] width 7 height 7
checkbox input "false"
click at [343, 92] on input "checkbox" at bounding box center [346, 91] width 7 height 7
click at [334, 92] on img at bounding box center [318, 116] width 66 height 66
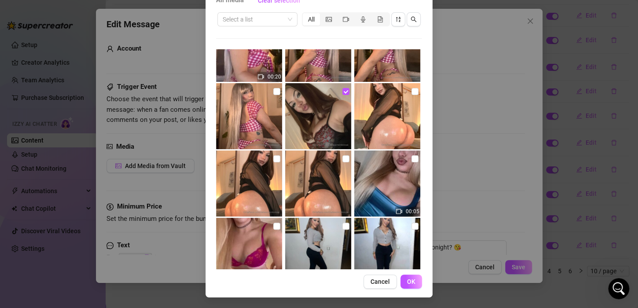
checkbox input "false"
click at [273, 159] on input "checkbox" at bounding box center [276, 158] width 7 height 7
checkbox input "true"
click at [407, 282] on span "OK" at bounding box center [411, 281] width 8 height 7
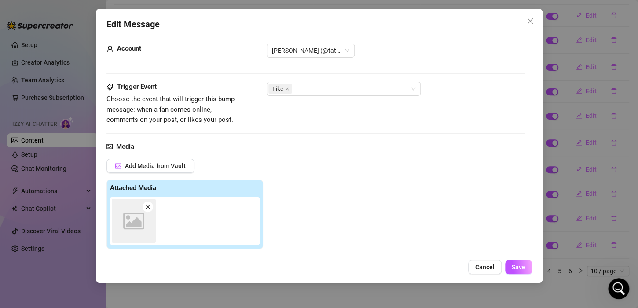
scroll to position [158, 0]
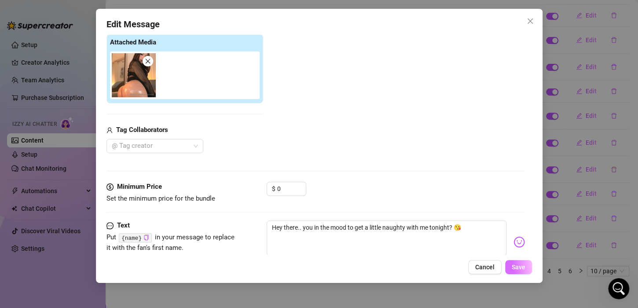
click at [515, 267] on span "Save" at bounding box center [519, 267] width 14 height 7
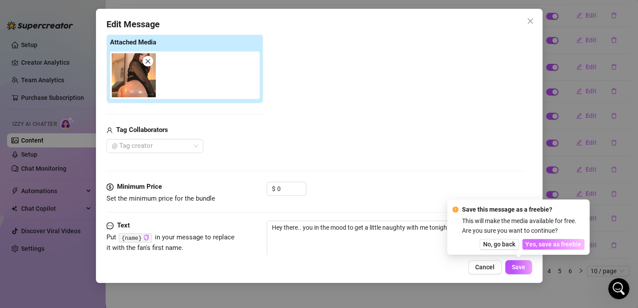
click at [545, 243] on span "Yes, save as freebie" at bounding box center [554, 244] width 56 height 7
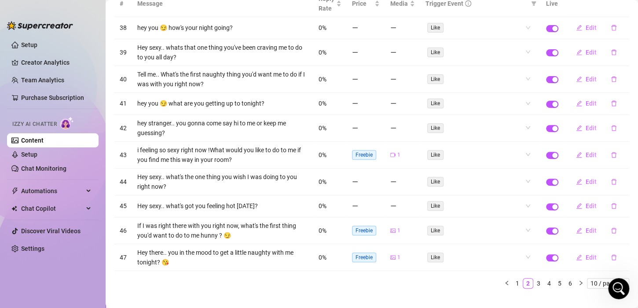
scroll to position [106, 0]
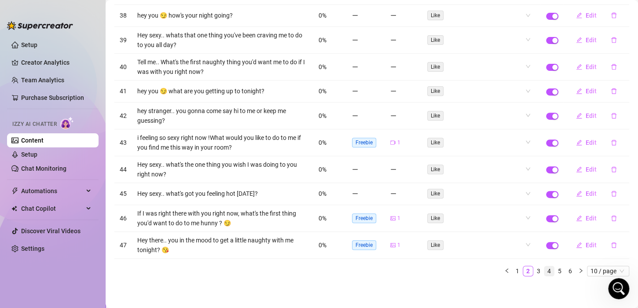
click at [545, 269] on link "4" at bounding box center [550, 271] width 10 height 10
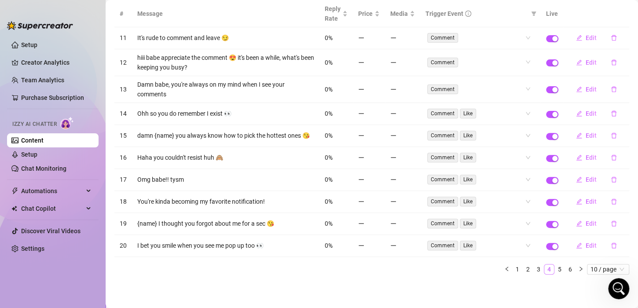
scroll to position [85, 0]
click at [586, 89] on span "Edit" at bounding box center [591, 89] width 11 height 7
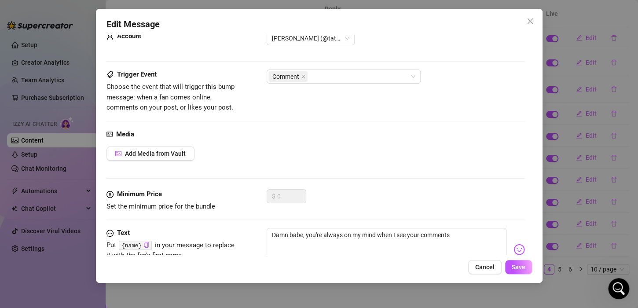
scroll to position [57, 0]
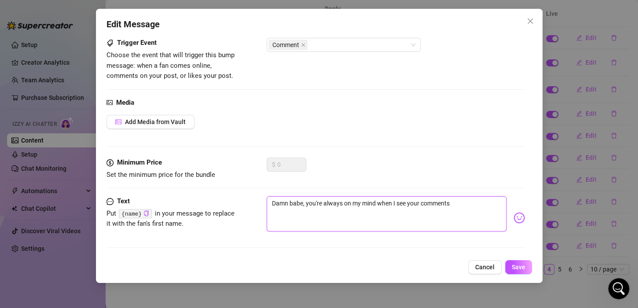
click at [469, 204] on textarea "Damn babe, you're always on my mind when I see your comments" at bounding box center [387, 213] width 240 height 35
type textarea "Damn babe, you're always on my mind when I see your comments"
type textarea "Damn babe, you're always on my mind when I see your comments t"
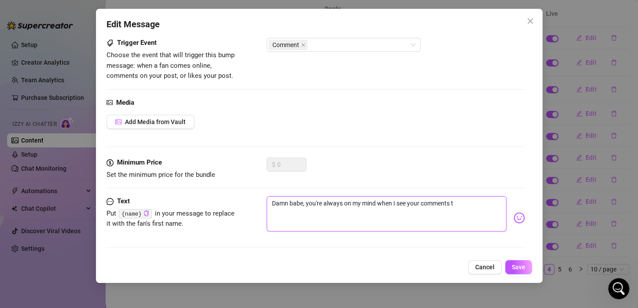
type textarea "Damn babe, you're always on my mind when I see your comments ty"
type textarea "Damn babe, you're always on my mind when I see your comments ty f"
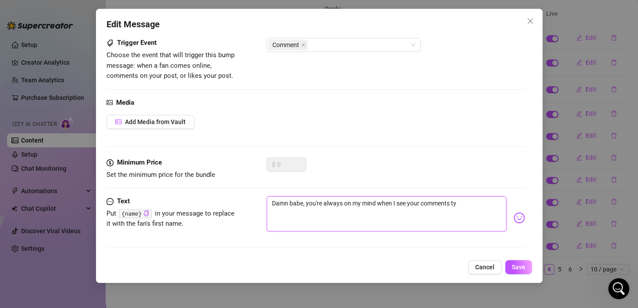
type textarea "Damn babe, you're always on my mind when I see your comments ty f"
type textarea "Damn babe, you're always on my mind when I see your comments ty"
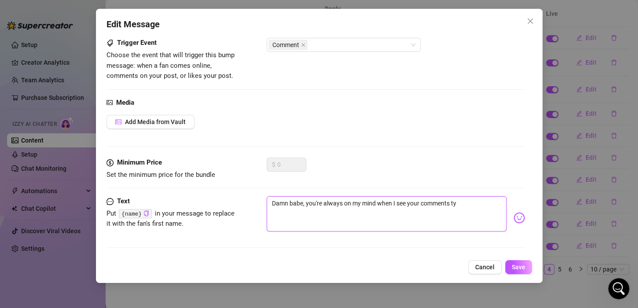
type textarea "Damn babe, you're always on my mind when I see your comments t"
type textarea "Damn babe, you're always on my mind when I see your comments th"
type textarea "Damn babe, you're always on my mind when I see your comments tha"
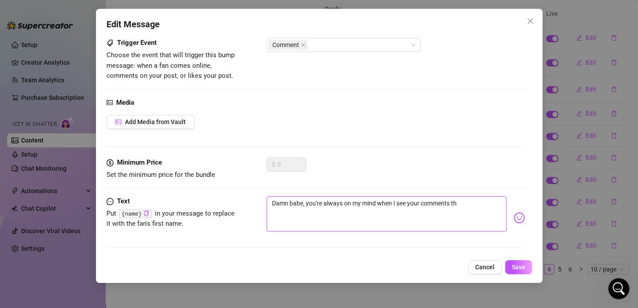
type textarea "Damn babe, you're always on my mind when I see your comments tha"
type textarea "Damn babe, you're always on my mind when I see your comments than"
type textarea "Damn babe, you're always on my mind when I see your comments thank"
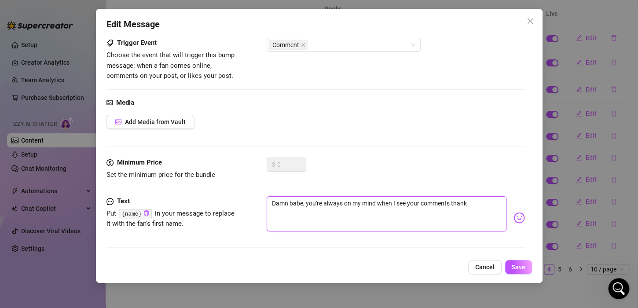
type textarea "Damn babe, you're always on my mind when I see your comments thanks"
type textarea "Damn babe, you're always on my mind when I see your comments thanks f"
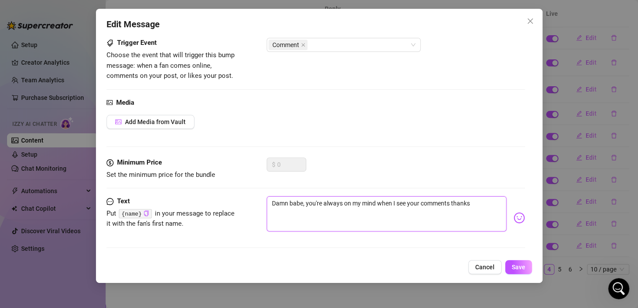
type textarea "Damn babe, you're always on my mind when I see your comments thanks f"
type textarea "Damn babe, you're always on my mind when I see your comments thanks fo"
type textarea "Damn babe, you're always on my mind when I see your comments thanks for"
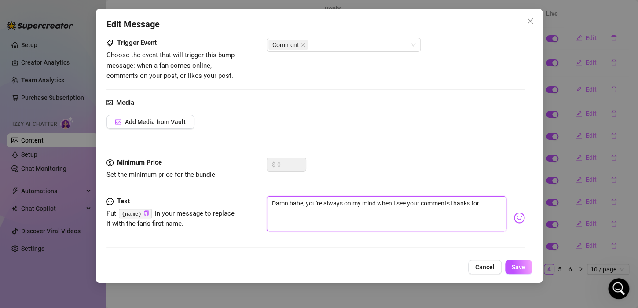
type textarea "Damn babe, you're always on my mind when I see your comments thanks for"
type textarea "Damn babe, you're always on my mind when I see your comments thanks for a"
type textarea "Damn babe, you're always on my mind when I see your comments thanks for al"
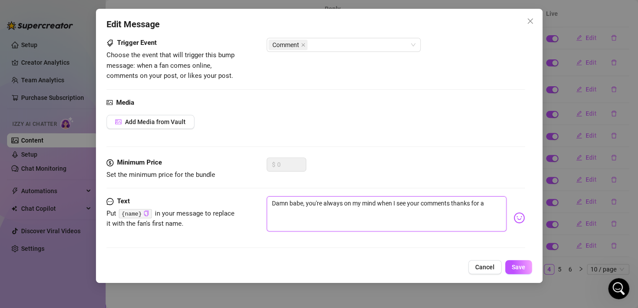
type textarea "Damn babe, you're always on my mind when I see your comments thanks for al"
type textarea "Damn babe, you're always on my mind when I see your comments thanks for [PERSON…"
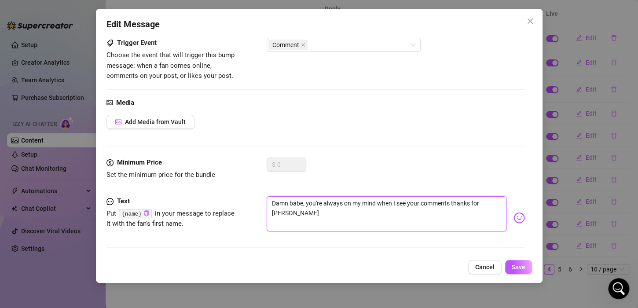
type textarea "Damn babe, you're always on my mind when I see your comments thanks for [PERSON…"
type textarea "Damn babe, you're always on my mind when I see your comments thanks for always"
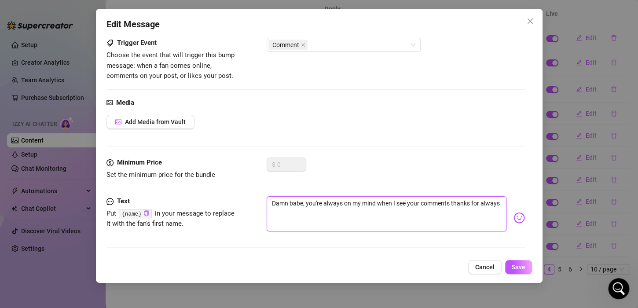
type textarea "Damn babe, you're always on my mind when I see your comments thanks for always"
type textarea "Damn babe, you're always on my mind when I see your comments thanks for always b"
type textarea "Damn babe, you're always on my mind when I see your comments thanks for always …"
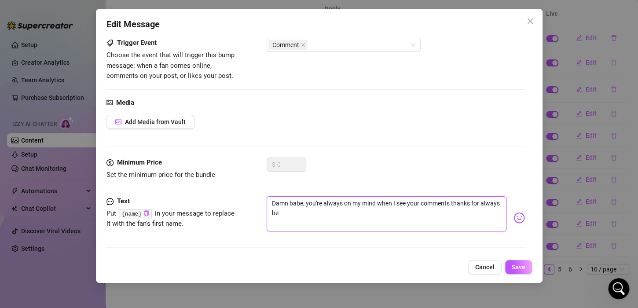
type textarea "Damn babe, you're always on my mind when I see your comments thanks for always …"
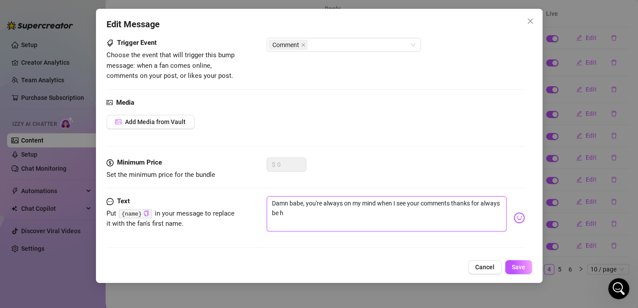
type textarea "Damn babe, you're always on my mind when I see your comments thanks for always …"
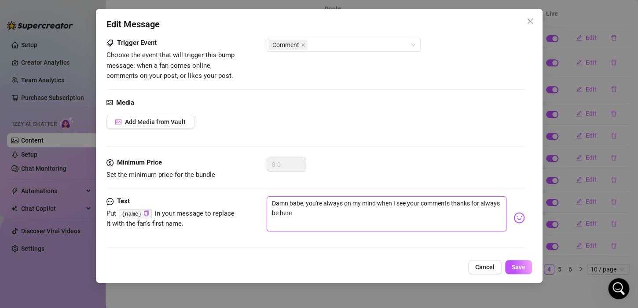
type textarea "Damn babe, you're always on my mind when I see your comments thanks for always …"
click at [177, 123] on span "Add Media from Vault" at bounding box center [155, 121] width 61 height 7
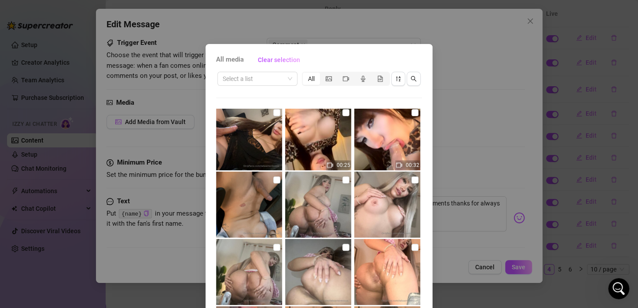
scroll to position [2245, 0]
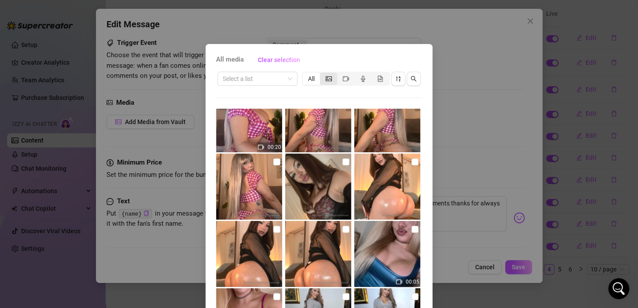
click at [326, 81] on icon "picture" at bounding box center [329, 78] width 6 height 5
click at [322, 74] on input "segmented control" at bounding box center [322, 74] width 0 height 0
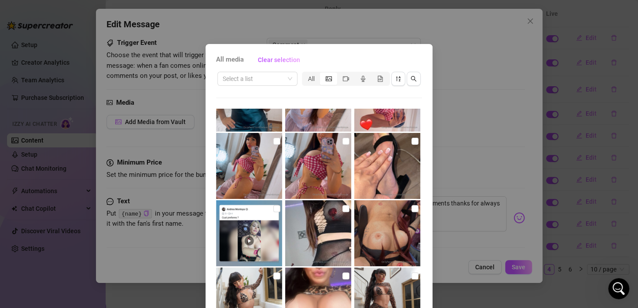
scroll to position [3392, 0]
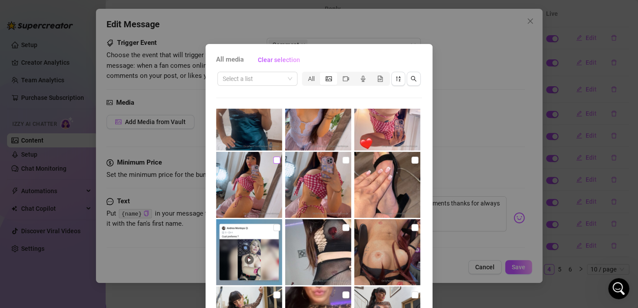
click at [273, 159] on input "checkbox" at bounding box center [276, 160] width 7 height 7
checkbox input "true"
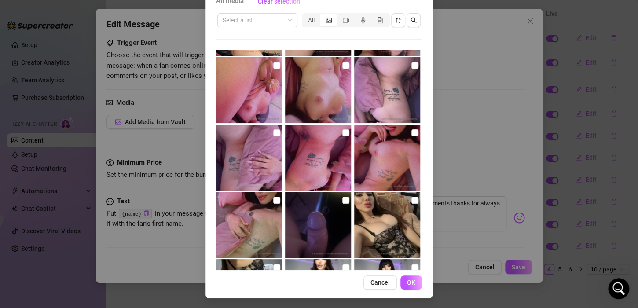
scroll to position [59, 0]
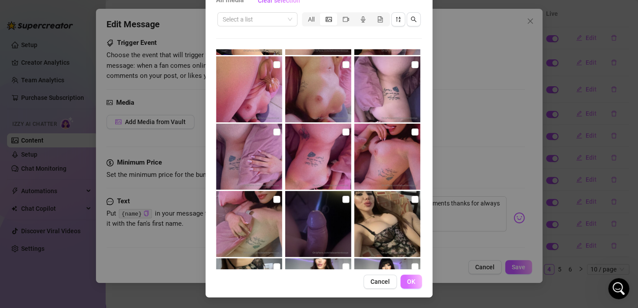
click at [411, 282] on span "OK" at bounding box center [411, 281] width 8 height 7
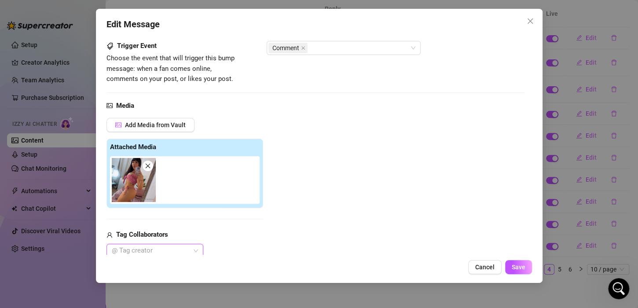
scroll to position [182, 0]
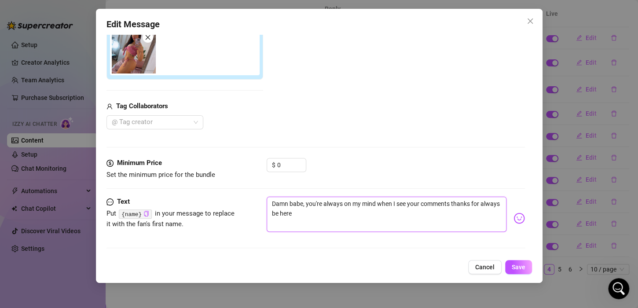
click at [365, 217] on textarea "Damn babe, you're always on my mind when I see your comments thanks for always …" at bounding box center [387, 214] width 240 height 35
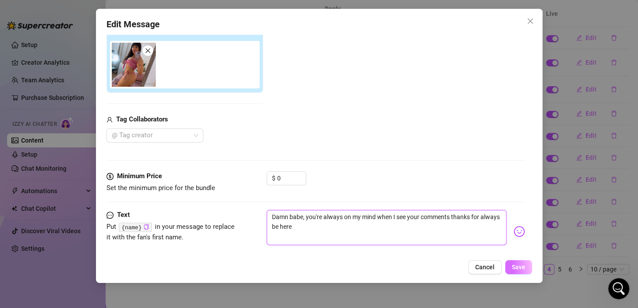
scroll to position [139, 0]
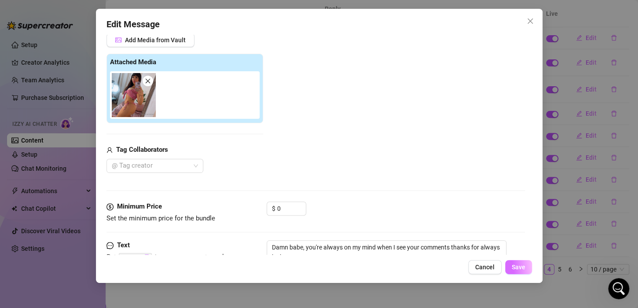
click at [517, 268] on span "Save" at bounding box center [519, 267] width 14 height 7
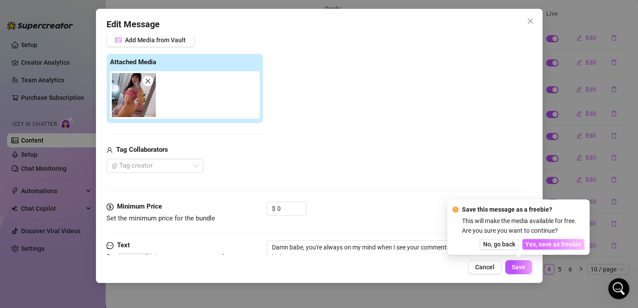
click at [546, 241] on span "Yes, save as freebie" at bounding box center [554, 244] width 56 height 7
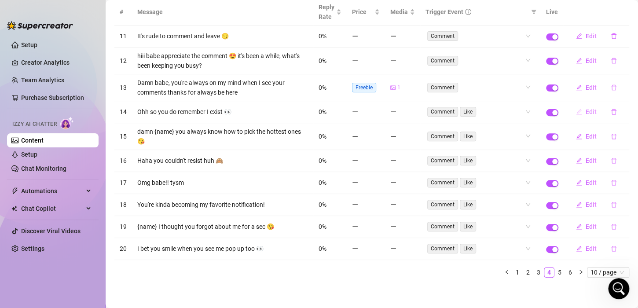
click at [578, 113] on button "Edit" at bounding box center [586, 112] width 35 height 14
type textarea "Ohh so you do remember I exist 👀"
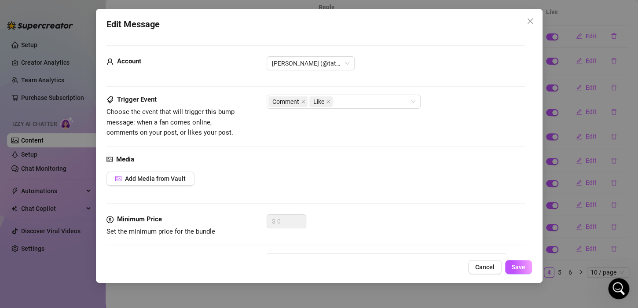
click at [167, 187] on div "Media Add Media from Vault" at bounding box center [316, 185] width 419 height 60
click at [164, 185] on button "Add Media from Vault" at bounding box center [151, 179] width 88 height 14
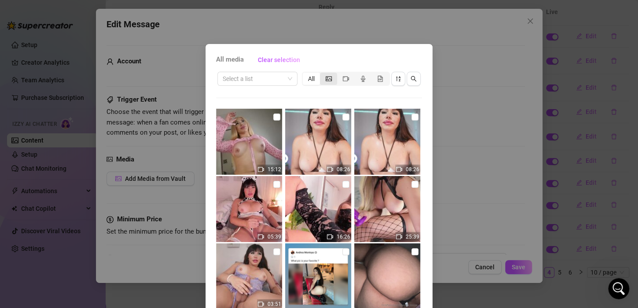
click at [326, 77] on icon "picture" at bounding box center [329, 79] width 6 height 6
click at [322, 74] on input "segmented control" at bounding box center [322, 74] width 0 height 0
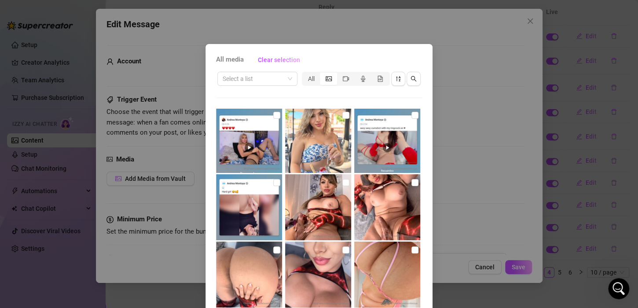
scroll to position [264, 0]
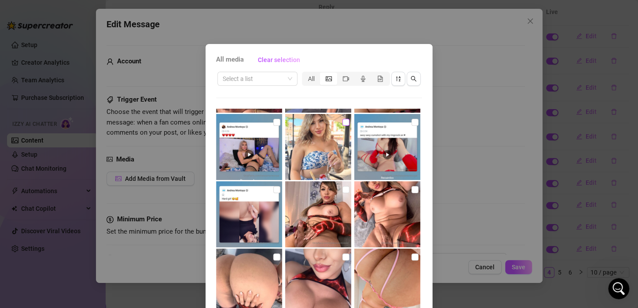
click at [343, 126] on label at bounding box center [346, 123] width 7 height 10
click at [343, 126] on input "checkbox" at bounding box center [346, 122] width 7 height 7
checkbox input "true"
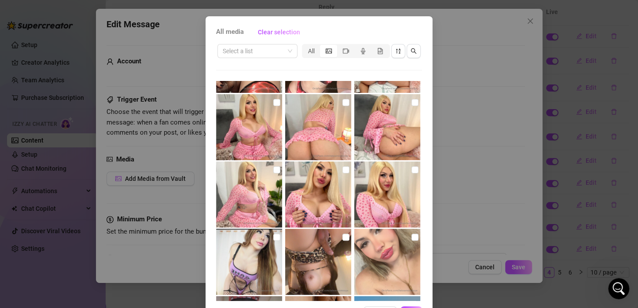
scroll to position [59, 0]
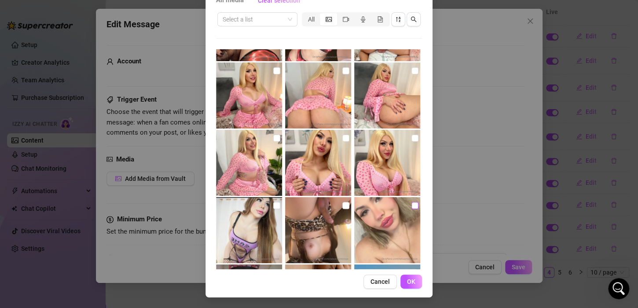
click at [412, 208] on input "checkbox" at bounding box center [415, 205] width 7 height 7
checkbox input "true"
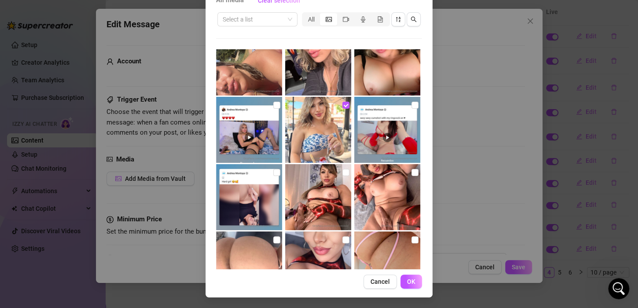
scroll to position [220, 0]
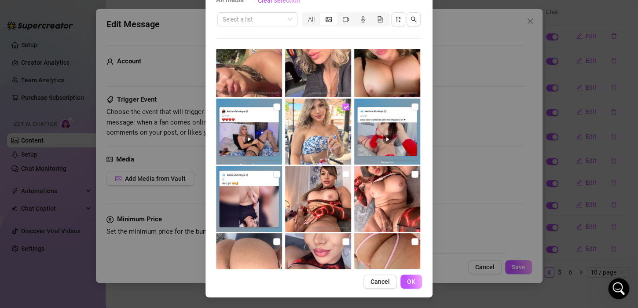
click at [343, 106] on input "checkbox" at bounding box center [346, 106] width 7 height 7
checkbox input "false"
click at [410, 281] on button "OK" at bounding box center [412, 282] width 22 height 14
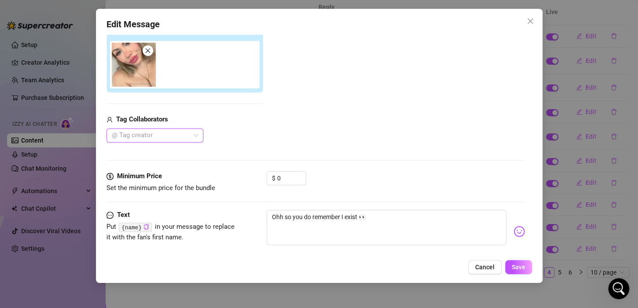
scroll to position [182, 0]
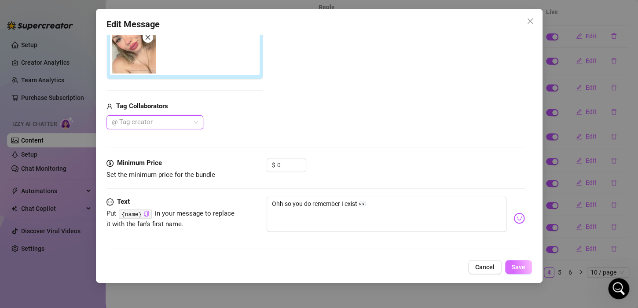
click at [516, 267] on span "Save" at bounding box center [519, 267] width 14 height 7
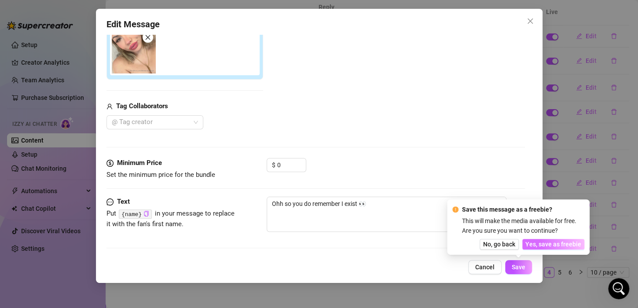
click at [543, 243] on span "Yes, save as freebie" at bounding box center [554, 244] width 56 height 7
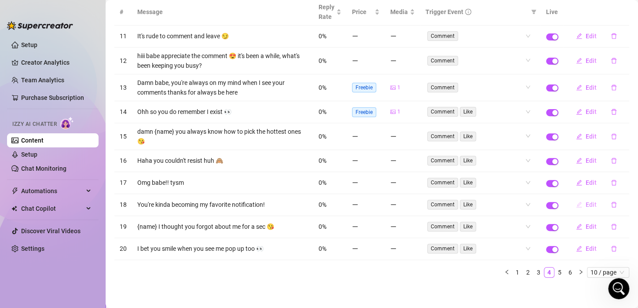
click at [589, 203] on span "Edit" at bounding box center [591, 204] width 11 height 7
type textarea "You're kinda becoming my favorite notification!"
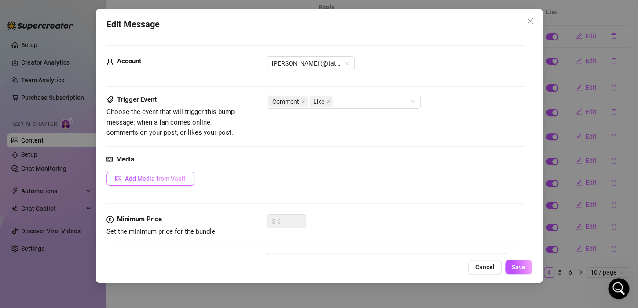
click at [174, 178] on span "Add Media from Vault" at bounding box center [155, 178] width 61 height 7
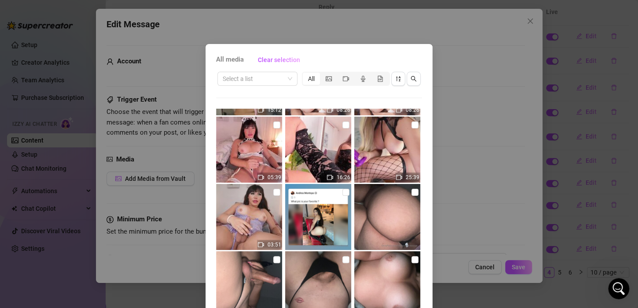
scroll to position [176, 0]
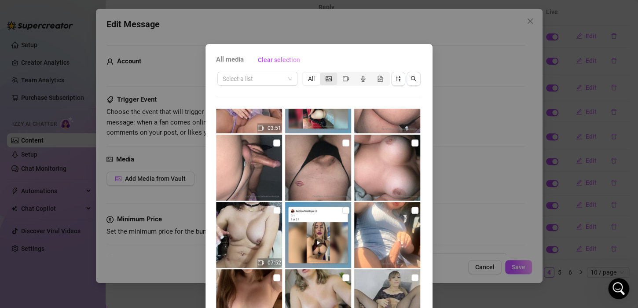
click at [326, 82] on span "segmented control" at bounding box center [329, 78] width 6 height 7
click at [322, 74] on input "segmented control" at bounding box center [322, 74] width 0 height 0
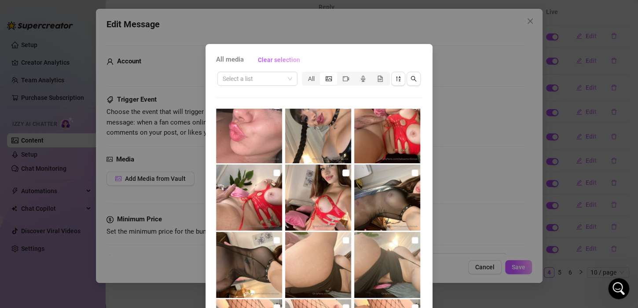
scroll to position [2594, 0]
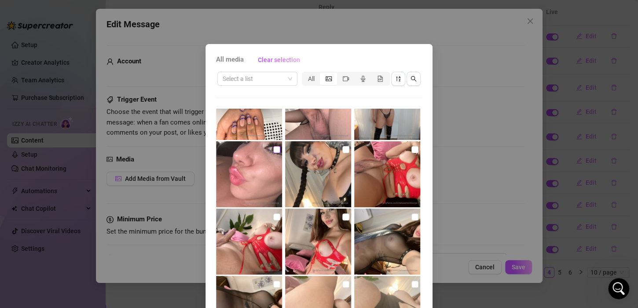
click at [273, 150] on input "checkbox" at bounding box center [276, 149] width 7 height 7
checkbox input "true"
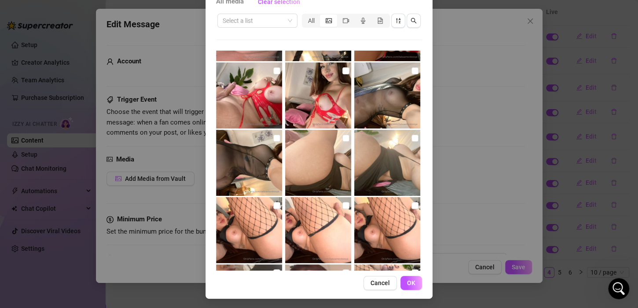
scroll to position [59, 0]
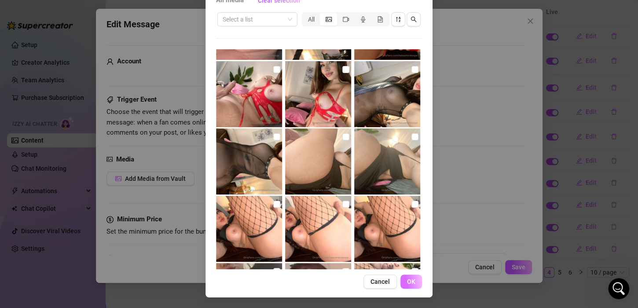
click at [411, 276] on button "OK" at bounding box center [412, 282] width 22 height 14
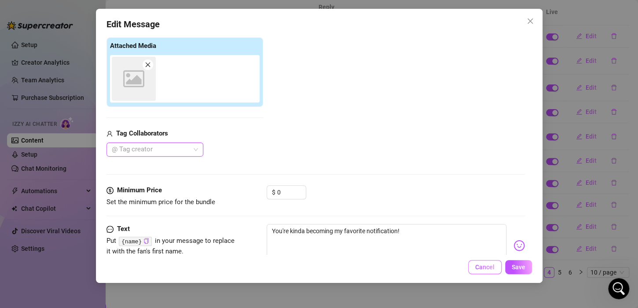
scroll to position [158, 0]
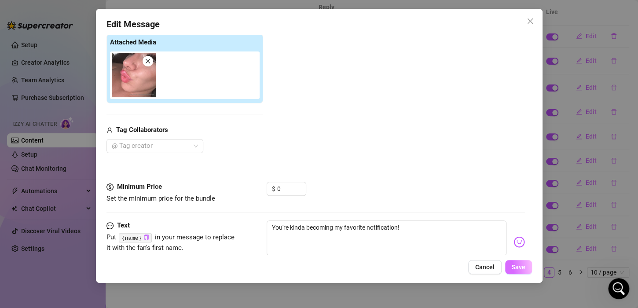
click at [520, 269] on span "Save" at bounding box center [519, 267] width 14 height 7
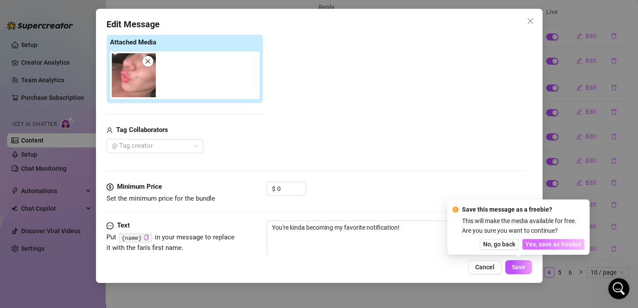
click at [544, 242] on span "Yes, save as freebie" at bounding box center [554, 244] width 56 height 7
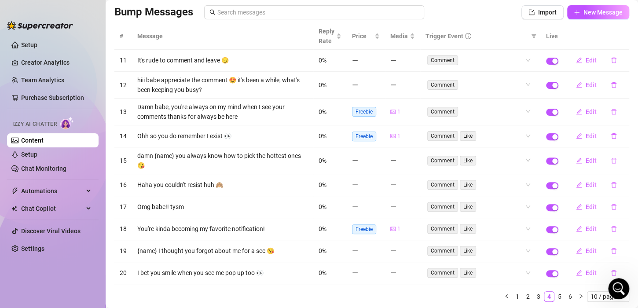
scroll to position [85, 0]
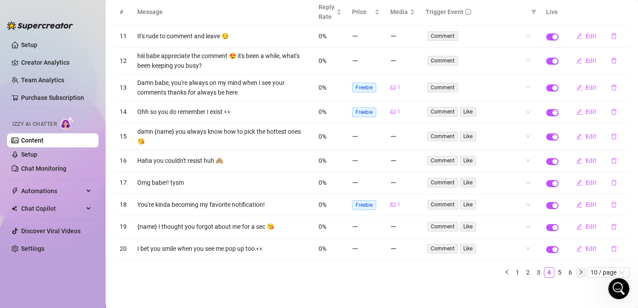
click at [576, 270] on button "button" at bounding box center [581, 272] width 11 height 11
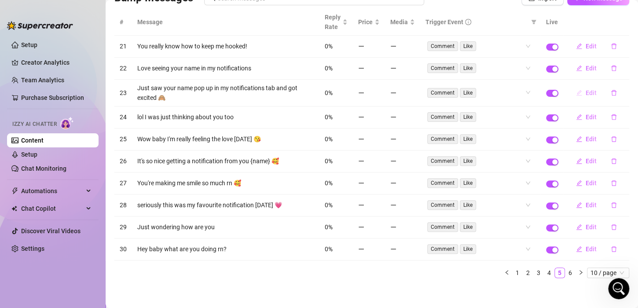
click at [586, 95] on span "Edit" at bounding box center [591, 92] width 11 height 7
type textarea "Just saw your name pop up in my notifications tab and got excited 🙈"
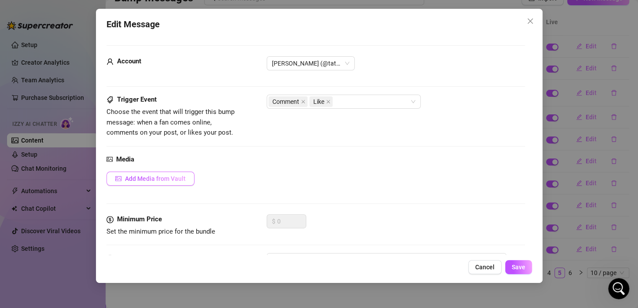
click at [170, 180] on span "Add Media from Vault" at bounding box center [155, 178] width 61 height 7
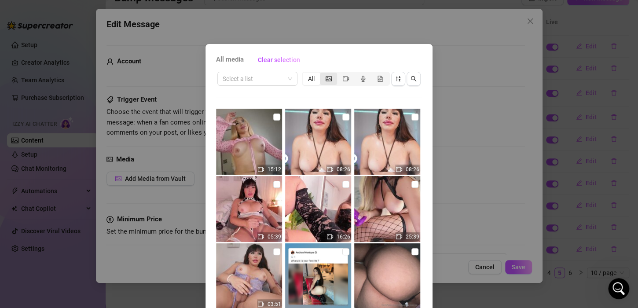
click at [325, 84] on div "segmented control" at bounding box center [328, 79] width 17 height 12
click at [322, 74] on input "segmented control" at bounding box center [322, 74] width 0 height 0
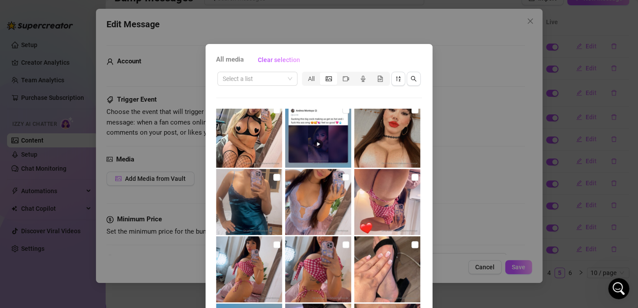
scroll to position [3302, 0]
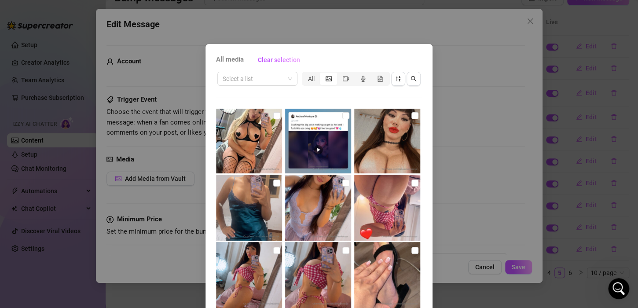
click at [255, 149] on img at bounding box center [249, 140] width 66 height 66
click at [267, 143] on img at bounding box center [249, 140] width 66 height 66
checkbox input "false"
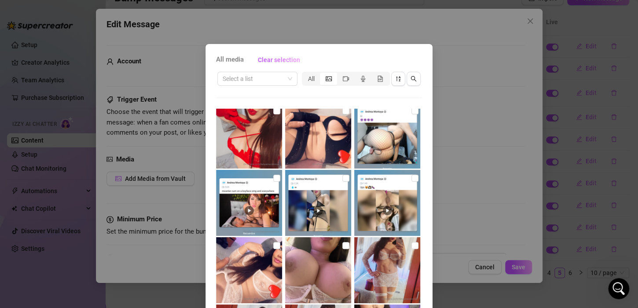
scroll to position [4138, 0]
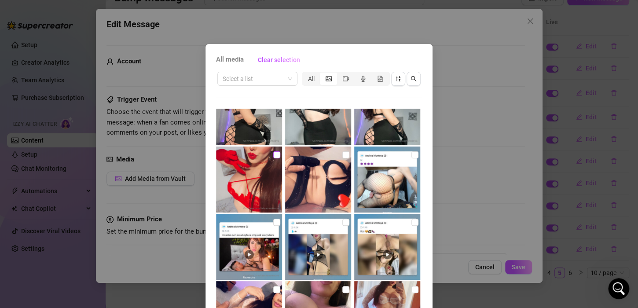
click at [273, 157] on input "checkbox" at bounding box center [276, 154] width 7 height 7
click at [273, 155] on input "checkbox" at bounding box center [276, 154] width 7 height 7
checkbox input "false"
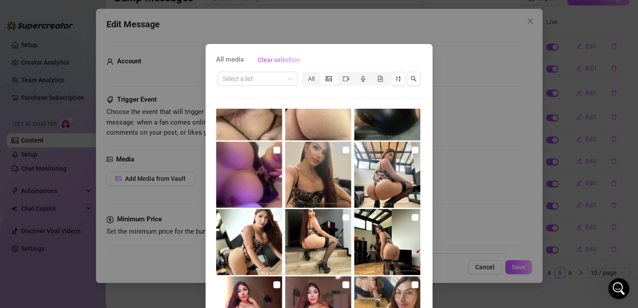
scroll to position [4887, 0]
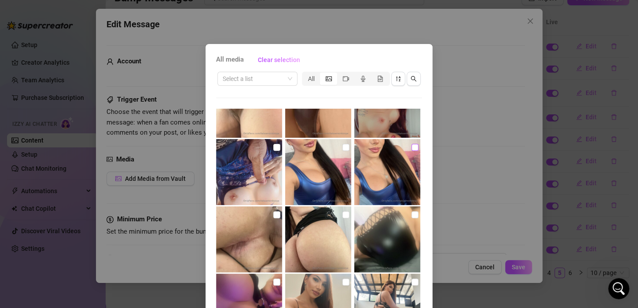
click at [412, 152] on label at bounding box center [415, 148] width 7 height 10
click at [412, 151] on input "checkbox" at bounding box center [415, 147] width 7 height 7
checkbox input "true"
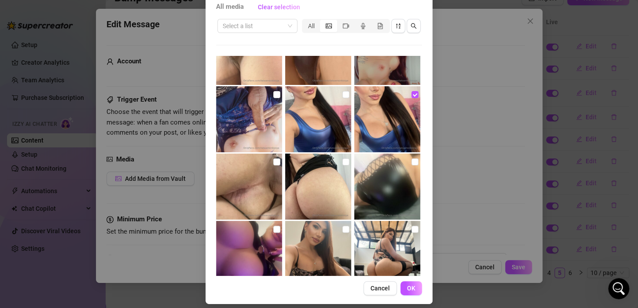
scroll to position [59, 0]
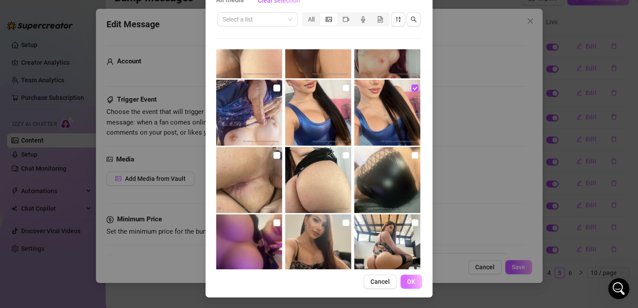
click at [407, 282] on span "OK" at bounding box center [411, 281] width 8 height 7
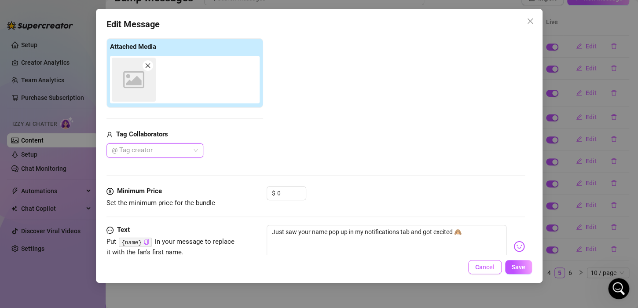
scroll to position [158, 0]
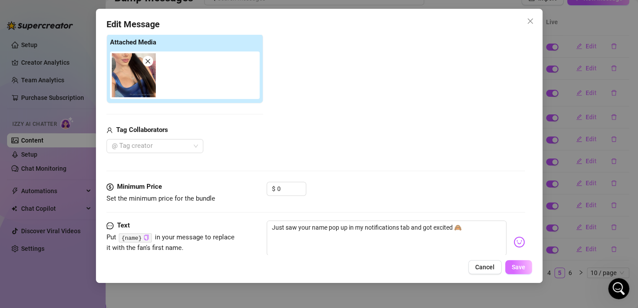
click at [517, 264] on span "Save" at bounding box center [519, 267] width 14 height 7
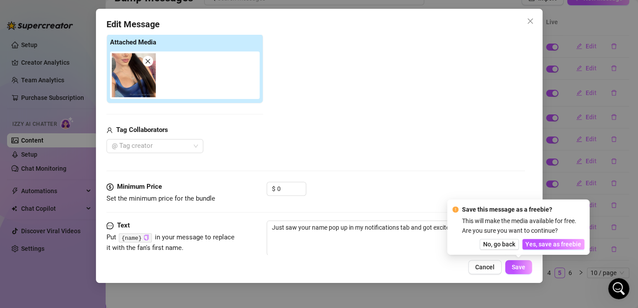
click at [545, 238] on div "Save this message as a freebie? This will make the media available for free. Ar…" at bounding box center [519, 227] width 132 height 45
click at [538, 244] on span "Yes, save as freebie" at bounding box center [554, 244] width 56 height 7
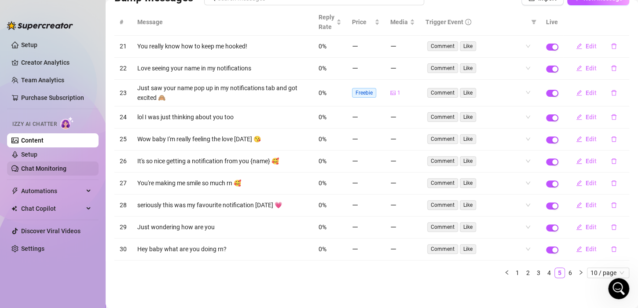
click at [52, 166] on link "Chat Monitoring" at bounding box center [43, 168] width 45 height 7
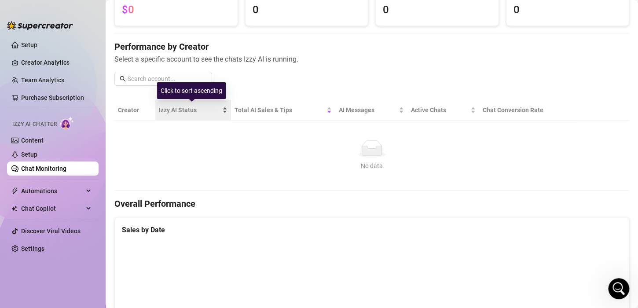
click at [190, 107] on span "Izzy AI Status" at bounding box center [190, 110] width 62 height 10
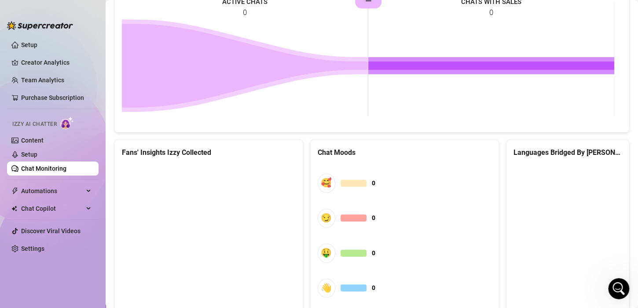
scroll to position [482, 0]
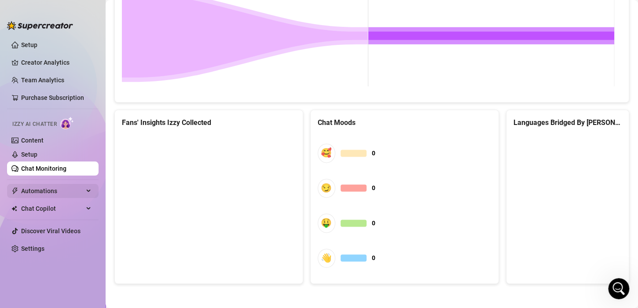
click at [77, 186] on span "Automations" at bounding box center [52, 191] width 63 height 14
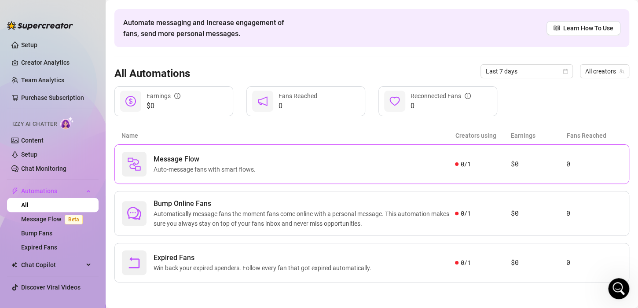
click at [413, 168] on div "Message Flow Auto-message fans with smart flows." at bounding box center [288, 164] width 333 height 25
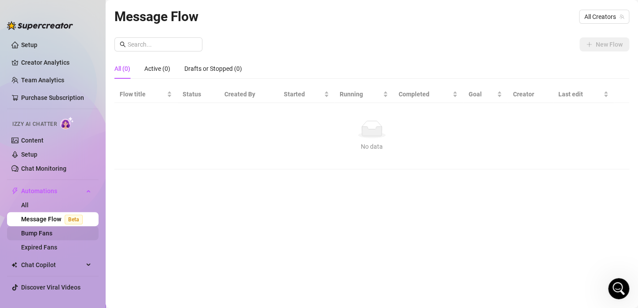
click at [42, 231] on link "Bump Fans" at bounding box center [36, 233] width 31 height 7
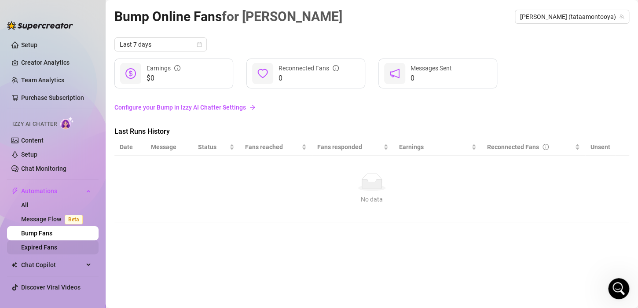
click at [55, 249] on link "Expired Fans" at bounding box center [39, 247] width 36 height 7
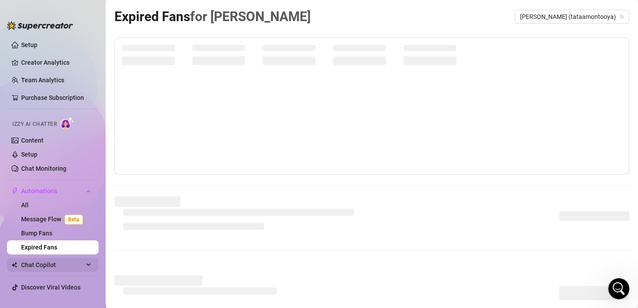
click at [51, 266] on span "Chat Copilot" at bounding box center [52, 265] width 63 height 14
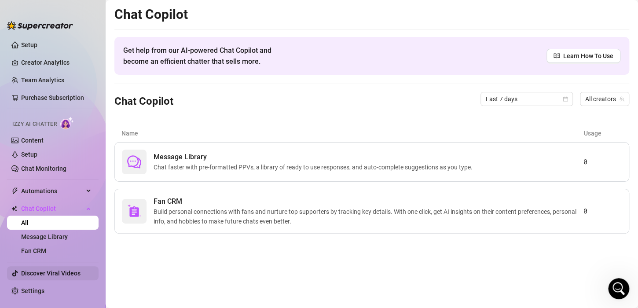
click at [68, 271] on link "Discover Viral Videos" at bounding box center [50, 273] width 59 height 7
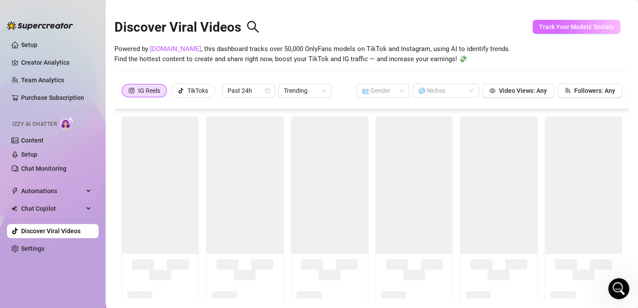
click at [579, 31] on button "Track Your Models' Socials" at bounding box center [577, 27] width 88 height 14
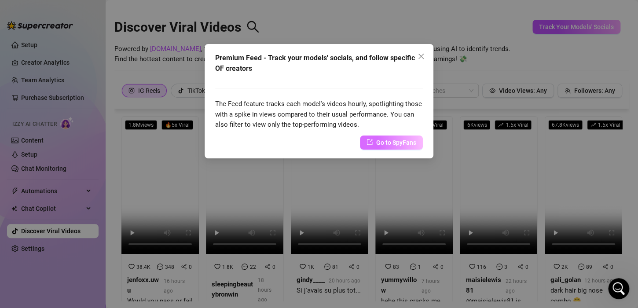
click at [391, 144] on span "Go to SpyFans" at bounding box center [396, 143] width 40 height 10
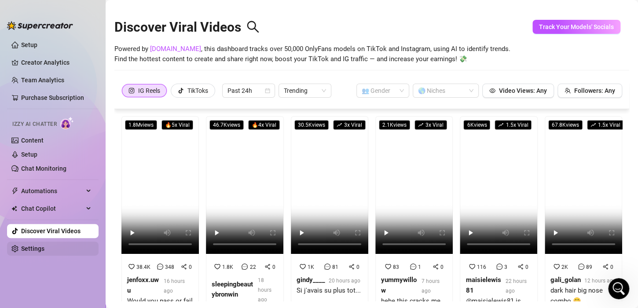
click at [42, 249] on link "Settings" at bounding box center [32, 248] width 23 height 7
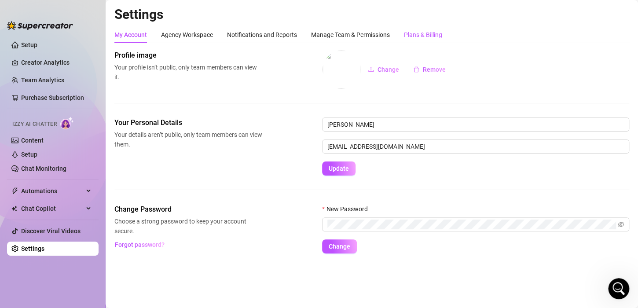
click at [420, 30] on div "Plans & Billing" at bounding box center [423, 35] width 38 height 10
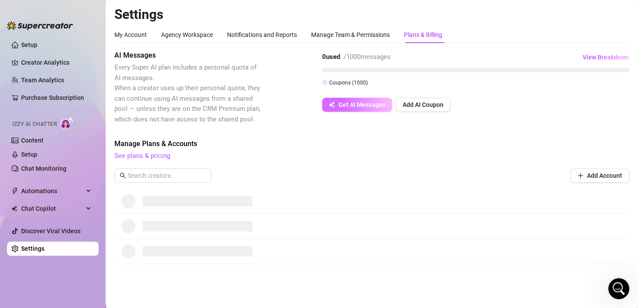
click at [349, 107] on span "Get AI Messages" at bounding box center [362, 104] width 47 height 7
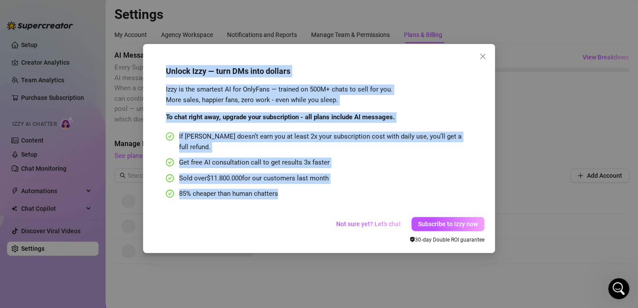
drag, startPoint x: 291, startPoint y: 176, endPoint x: 158, endPoint y: 65, distance: 172.5
click at [158, 65] on div "Unlock Izzy — turn DMs into dollars Izzy is the smartest AI for OnlyFans — trai…" at bounding box center [317, 132] width 326 height 159
copy div "Unlock Izzy — turn DMs into dollars Izzy is the smartest AI for OnlyFans — trai…"
click at [424, 189] on div "85% cheaper than human chatters" at bounding box center [316, 194] width 301 height 11
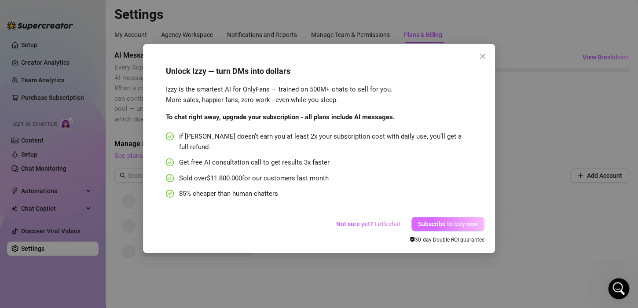
click at [441, 221] on span "Subscribe to Izzy now" at bounding box center [448, 224] width 60 height 7
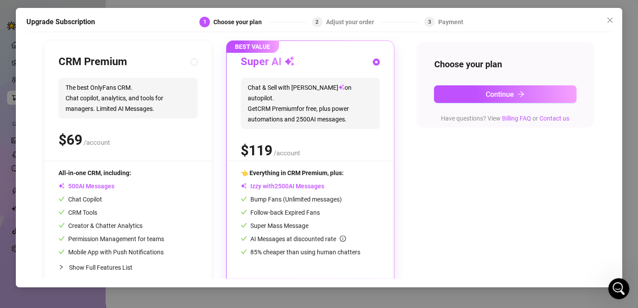
scroll to position [101, 0]
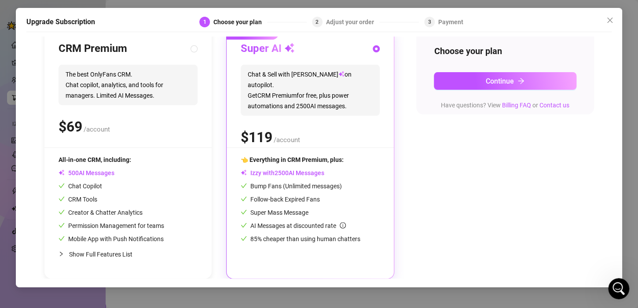
click at [355, 135] on div "$ /account" at bounding box center [310, 137] width 139 height 22
click at [474, 81] on button "Continue" at bounding box center [505, 81] width 143 height 18
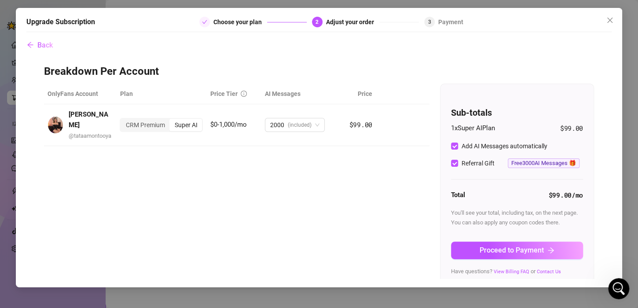
scroll to position [7, 0]
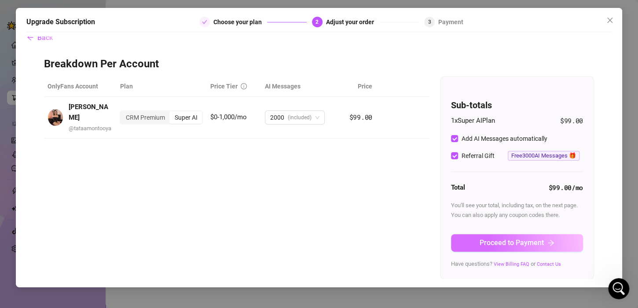
click at [539, 246] on button "Proceed to Payment" at bounding box center [517, 243] width 132 height 18
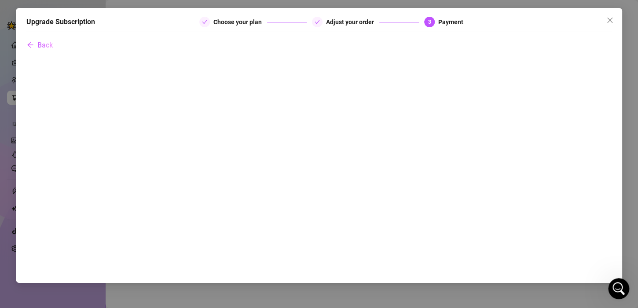
scroll to position [0, 0]
click at [611, 18] on icon "close" at bounding box center [610, 20] width 7 height 7
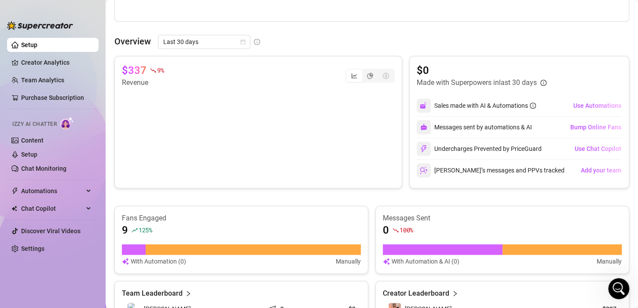
scroll to position [176, 0]
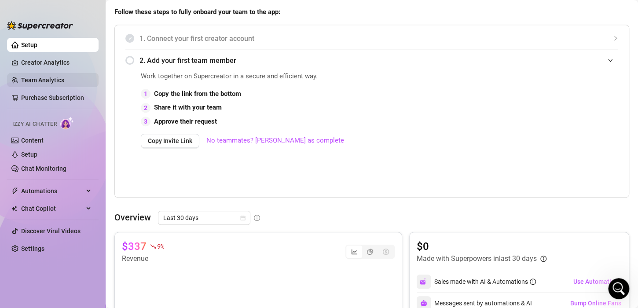
click at [64, 80] on link "Team Analytics" at bounding box center [42, 80] width 43 height 7
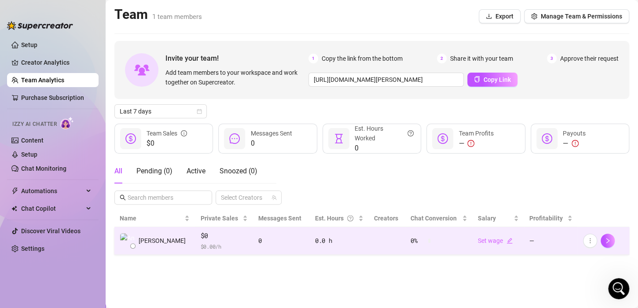
click at [282, 247] on td "0" at bounding box center [281, 241] width 57 height 28
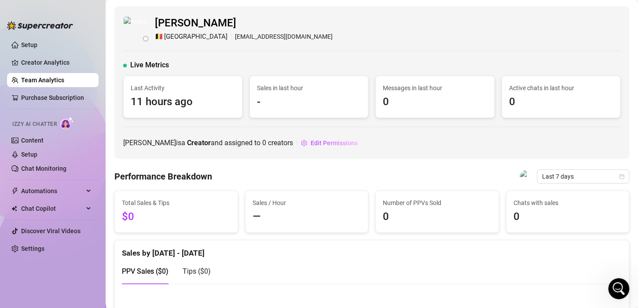
click at [48, 123] on span "Izzy AI Chatter" at bounding box center [34, 124] width 44 height 8
click at [37, 141] on link "Content" at bounding box center [32, 140] width 22 height 7
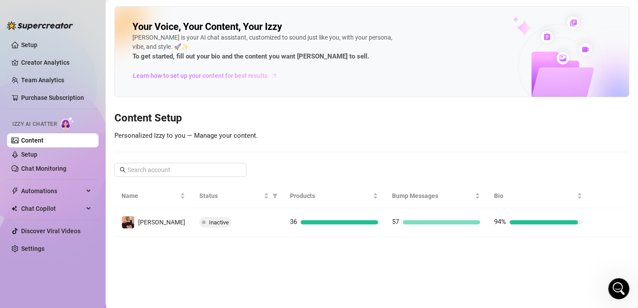
click at [230, 76] on span "Learn how to set up your content for best results" at bounding box center [200, 76] width 135 height 10
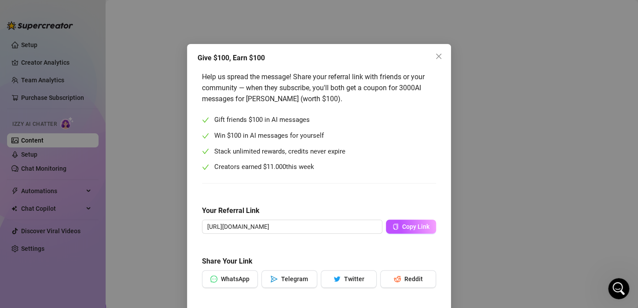
click at [450, 124] on div "Give $100, Earn $100 Help us spread the message! Share your referral link with …" at bounding box center [319, 154] width 638 height 308
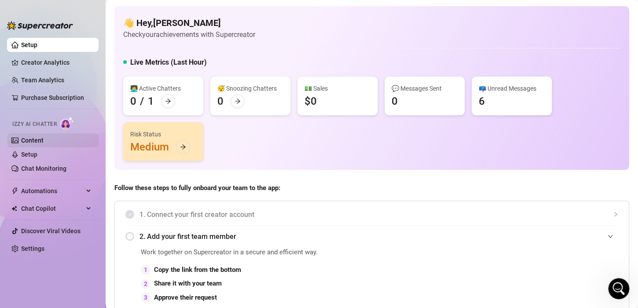
click at [44, 137] on link "Content" at bounding box center [32, 140] width 22 height 7
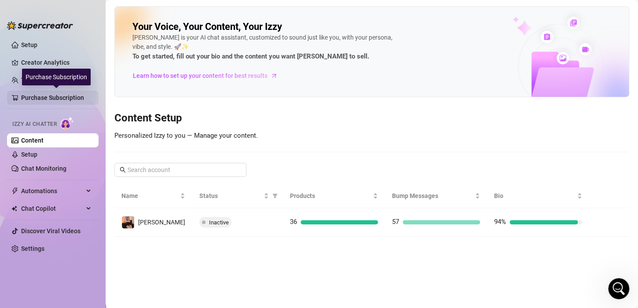
click at [69, 97] on link "Purchase Subscription" at bounding box center [56, 98] width 70 height 14
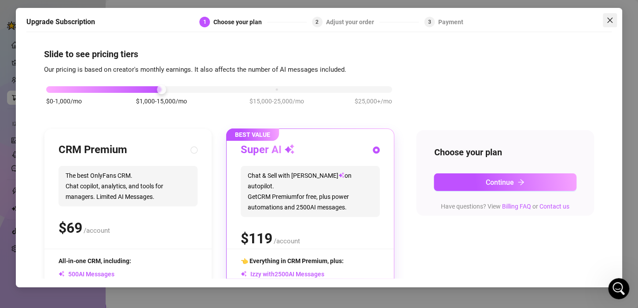
click at [607, 18] on icon "close" at bounding box center [610, 20] width 7 height 7
click at [373, 99] on span "$25,000+/mo" at bounding box center [373, 101] width 37 height 10
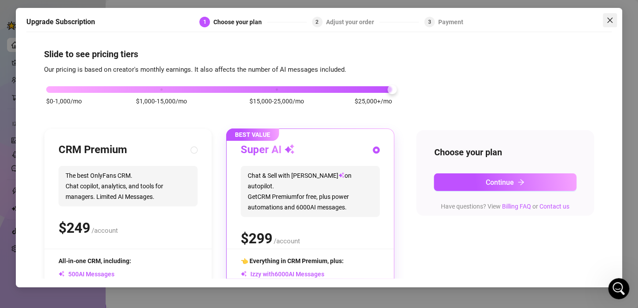
click at [612, 21] on icon "close" at bounding box center [610, 20] width 7 height 7
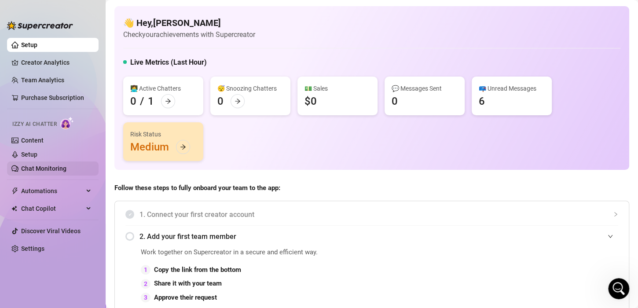
click at [54, 172] on link "Chat Monitoring" at bounding box center [43, 168] width 45 height 7
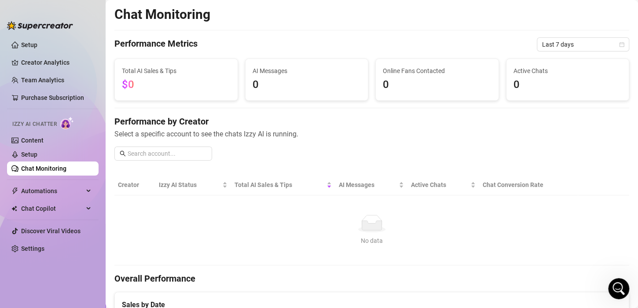
click at [54, 172] on link "Chat Monitoring" at bounding box center [43, 168] width 45 height 7
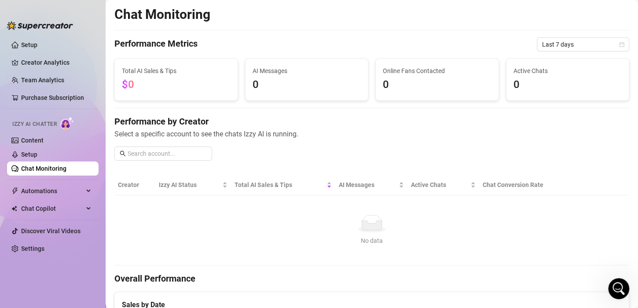
click at [54, 172] on link "Chat Monitoring" at bounding box center [43, 168] width 45 height 7
click at [37, 151] on link "Setup" at bounding box center [29, 154] width 16 height 7
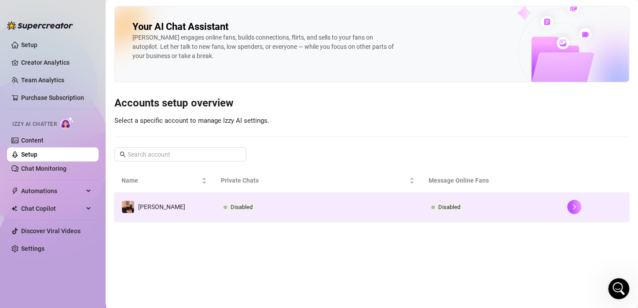
click at [221, 205] on span "Disabled" at bounding box center [238, 207] width 34 height 11
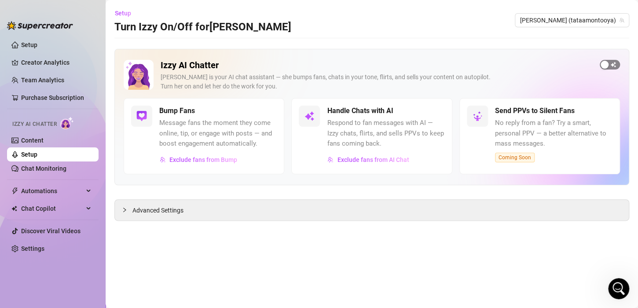
click at [609, 64] on button "button" at bounding box center [610, 65] width 20 height 10
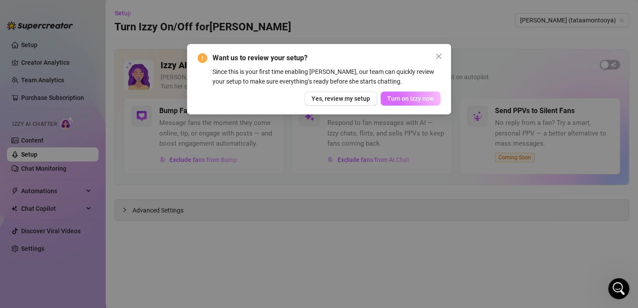
click at [405, 101] on span "Turn on Izzy now" at bounding box center [410, 98] width 47 height 7
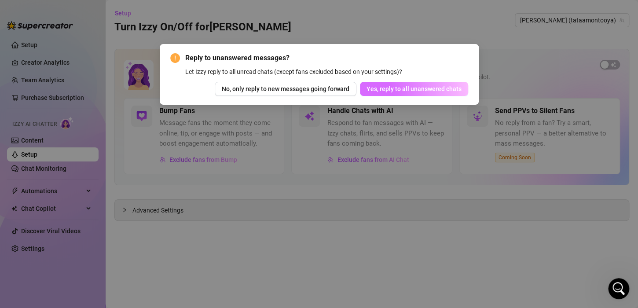
click at [419, 90] on span "Yes, reply to all unanswered chats" at bounding box center [414, 88] width 95 height 7
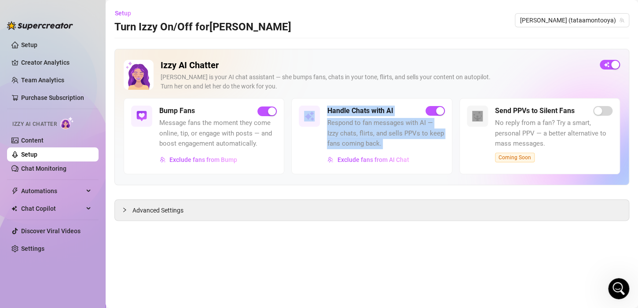
drag, startPoint x: 402, startPoint y: 145, endPoint x: 321, endPoint y: 122, distance: 83.8
click at [321, 122] on div "Handle Chats with AI Respond to fan messages with AI — Izzy chats, flirts, and …" at bounding box center [371, 136] width 161 height 76
copy div "Handle Chats with AI Respond to fan messages with AI — Izzy chats, flirts, and …"
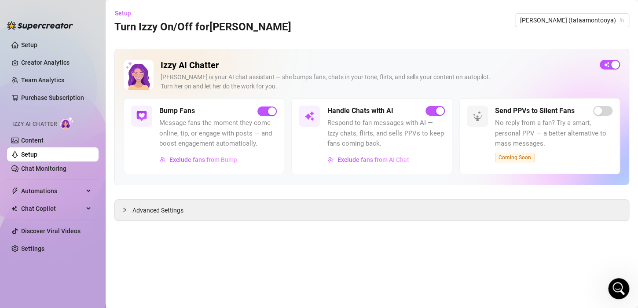
click at [332, 186] on div "Izzy AI Chatter [PERSON_NAME] is your AI chat assistant — she bumps fans, chats…" at bounding box center [371, 135] width 515 height 172
click at [182, 214] on span "Advanced Settings" at bounding box center [158, 211] width 51 height 10
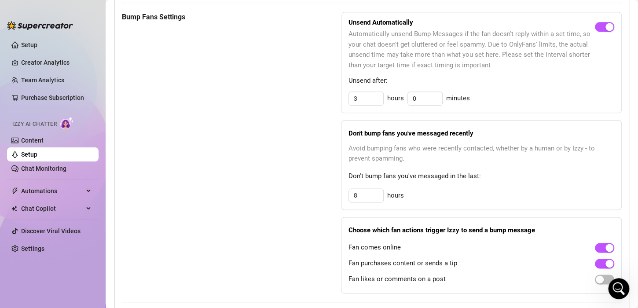
scroll to position [440, 0]
click at [369, 133] on strong "Don't bump fans you've messaged recently" at bounding box center [411, 133] width 125 height 8
copy strong "Don't bump fans you've messaged recently"
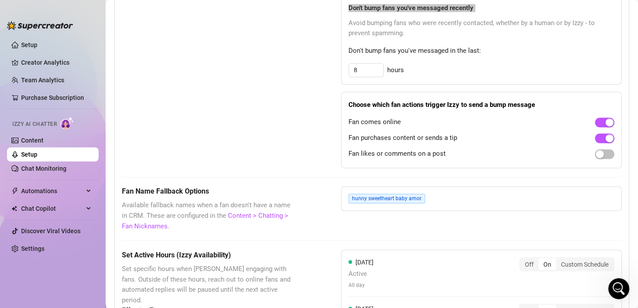
scroll to position [572, 0]
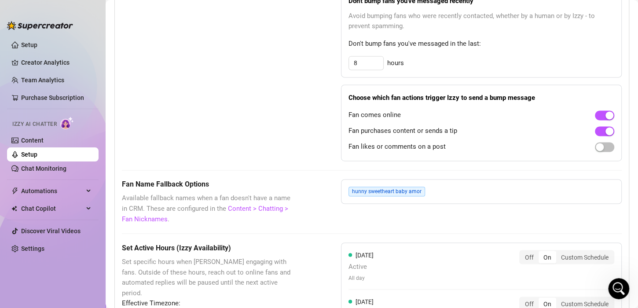
click at [438, 98] on strong "Choose which fan actions trigger Izzy to send a bump message" at bounding box center [442, 98] width 187 height 8
copy strong "Choose which fan actions trigger Izzy to send a bump message"
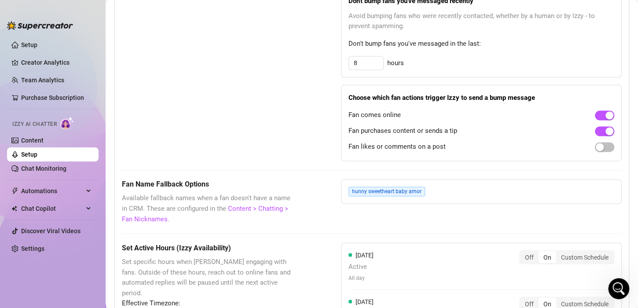
click at [245, 113] on div "Bump Fans Settings" at bounding box center [209, 20] width 175 height 282
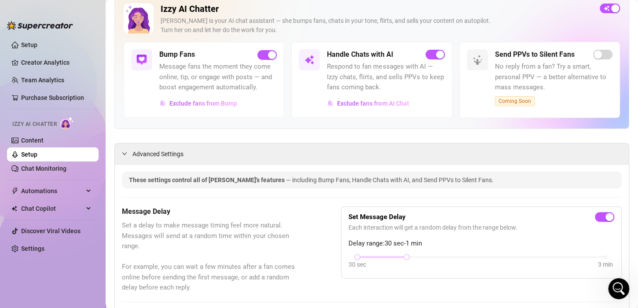
scroll to position [0, 0]
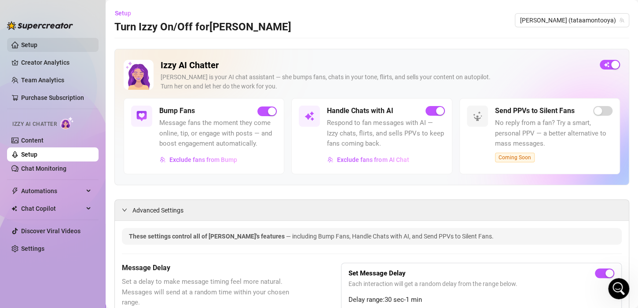
click at [37, 46] on link "Setup" at bounding box center [29, 44] width 16 height 7
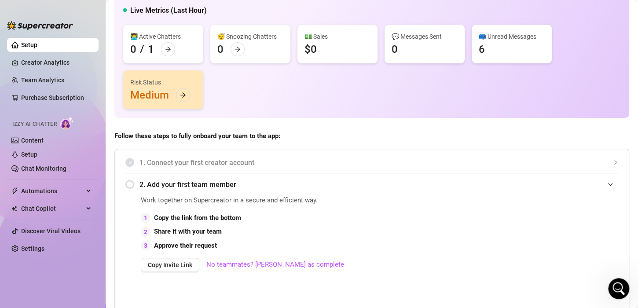
scroll to position [44, 0]
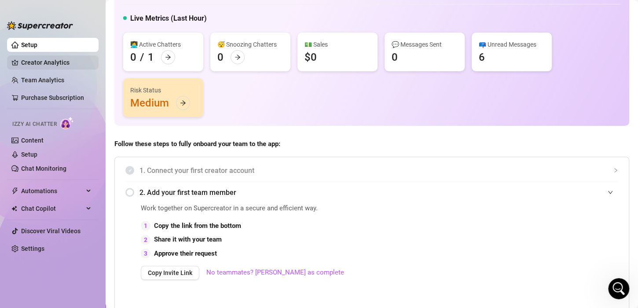
click at [49, 63] on link "Creator Analytics" at bounding box center [56, 62] width 70 height 14
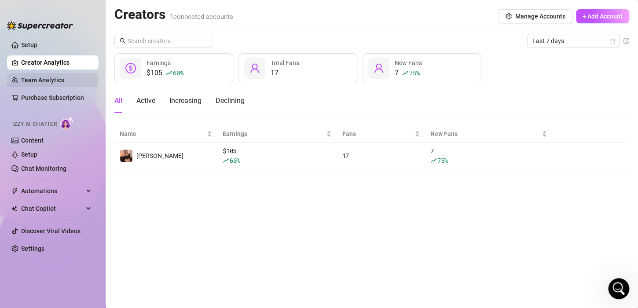
click at [37, 82] on link "Team Analytics" at bounding box center [42, 80] width 43 height 7
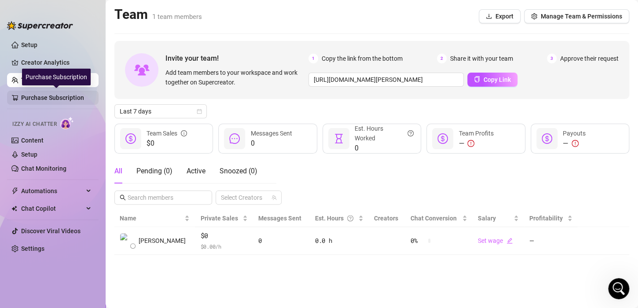
click at [24, 101] on link "Purchase Subscription" at bounding box center [56, 98] width 70 height 14
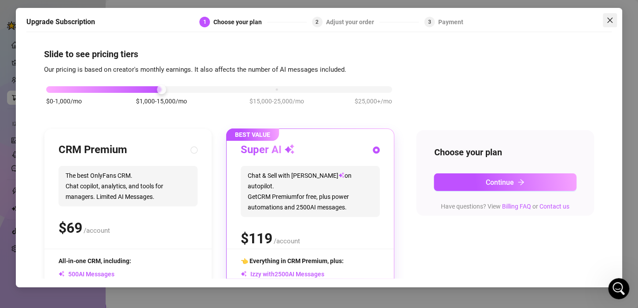
click at [611, 23] on icon "close" at bounding box center [610, 20] width 7 height 7
